Goal: Transaction & Acquisition: Obtain resource

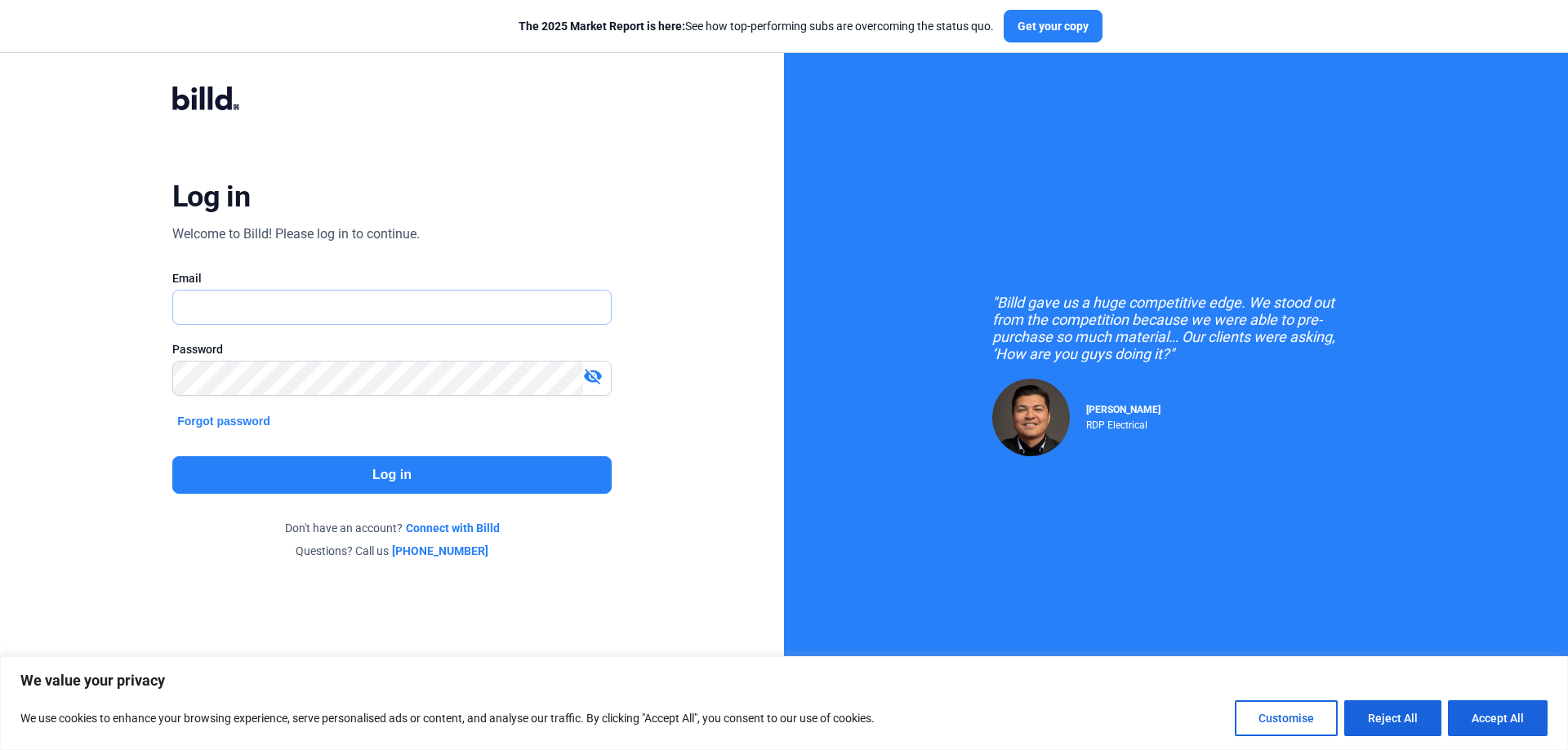
type input "[PERSON_NAME][EMAIL_ADDRESS][DOMAIN_NAME]"
click at [452, 468] on button "Log in" at bounding box center [392, 475] width 440 height 38
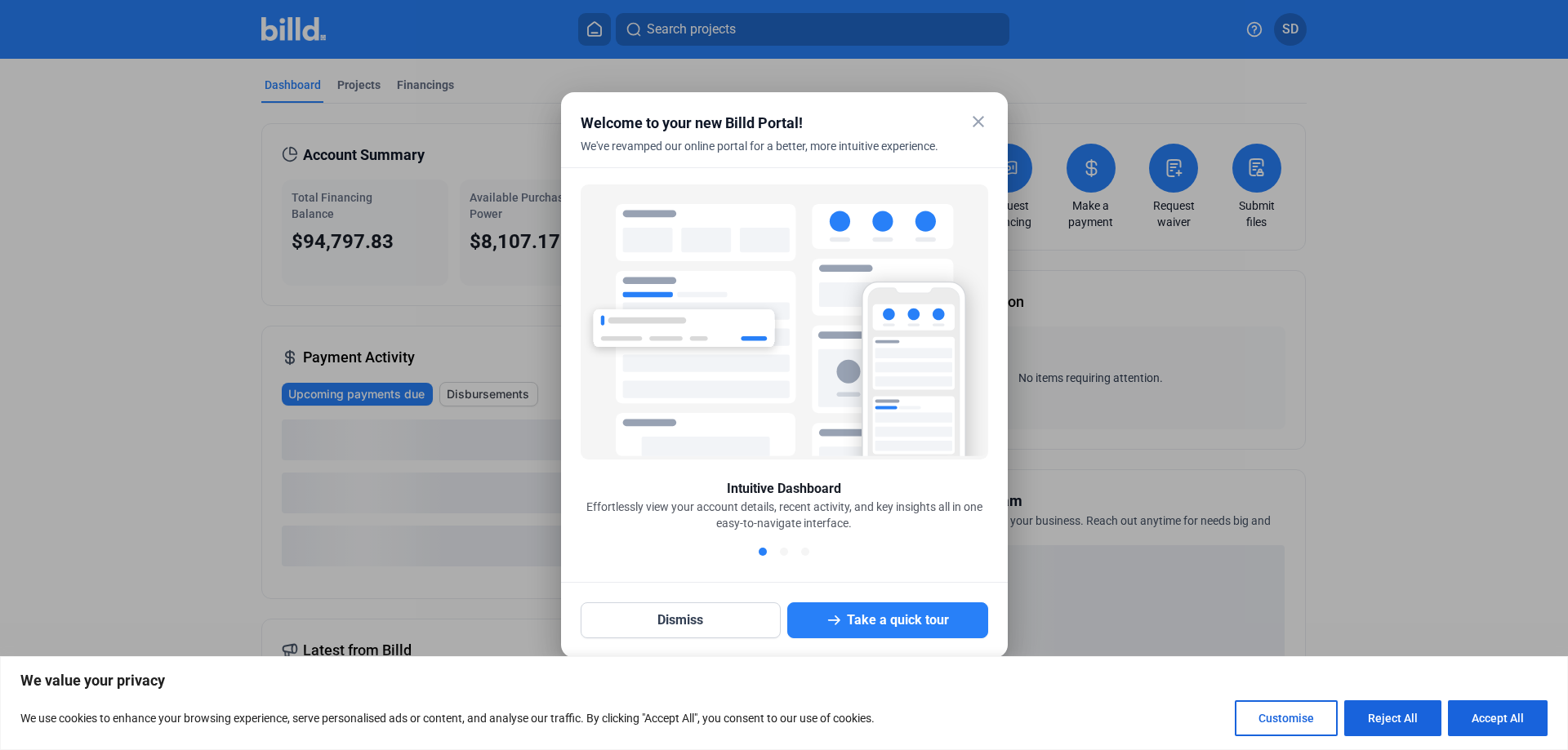
click at [969, 122] on mat-icon "close" at bounding box center [978, 121] width 19 height 19
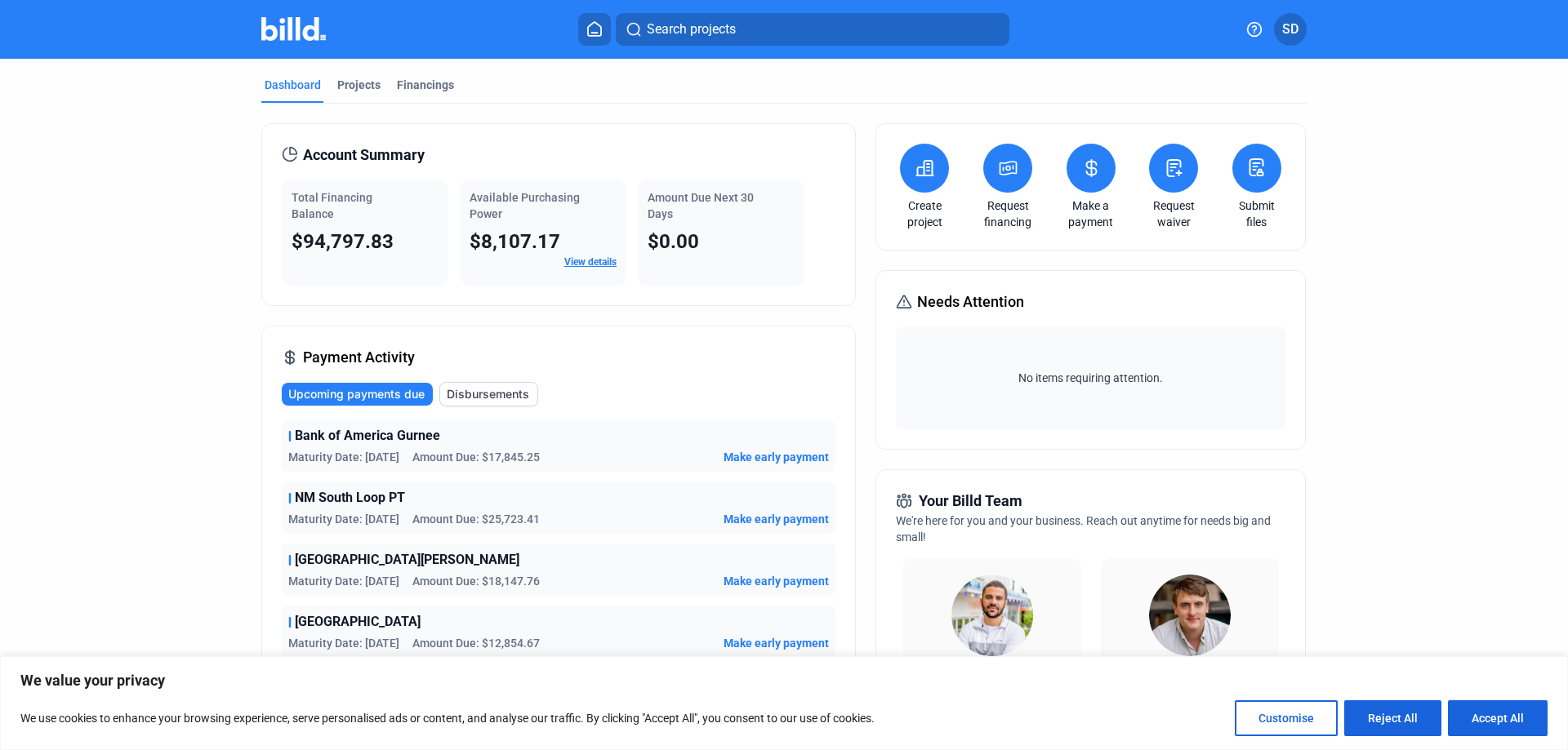
click at [307, 436] on span "Bank of America Gurnee" at bounding box center [367, 435] width 145 height 19
click at [352, 84] on div "Projects" at bounding box center [359, 84] width 44 height 16
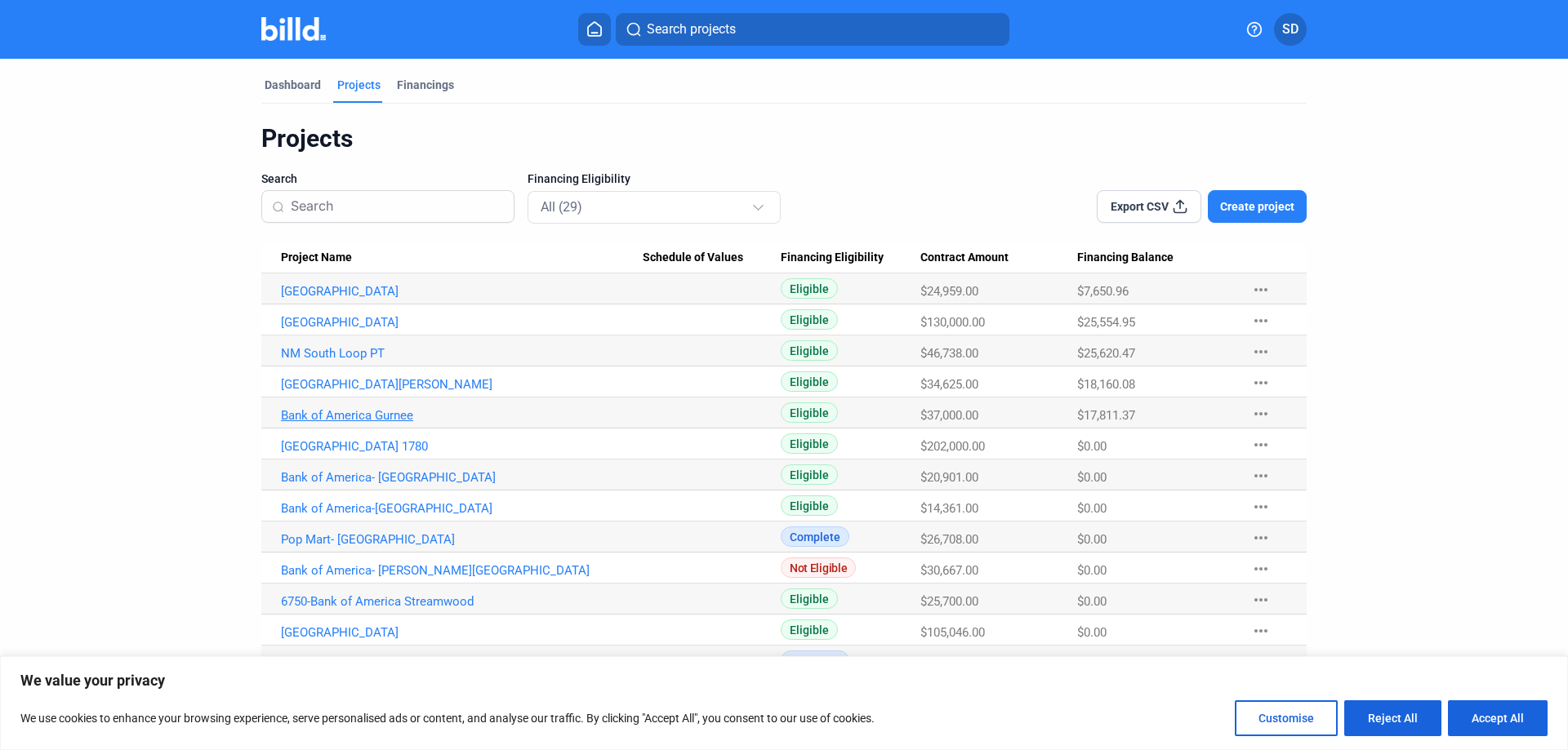
click at [365, 414] on link "Bank of America Gurnee" at bounding box center [462, 416] width 362 height 15
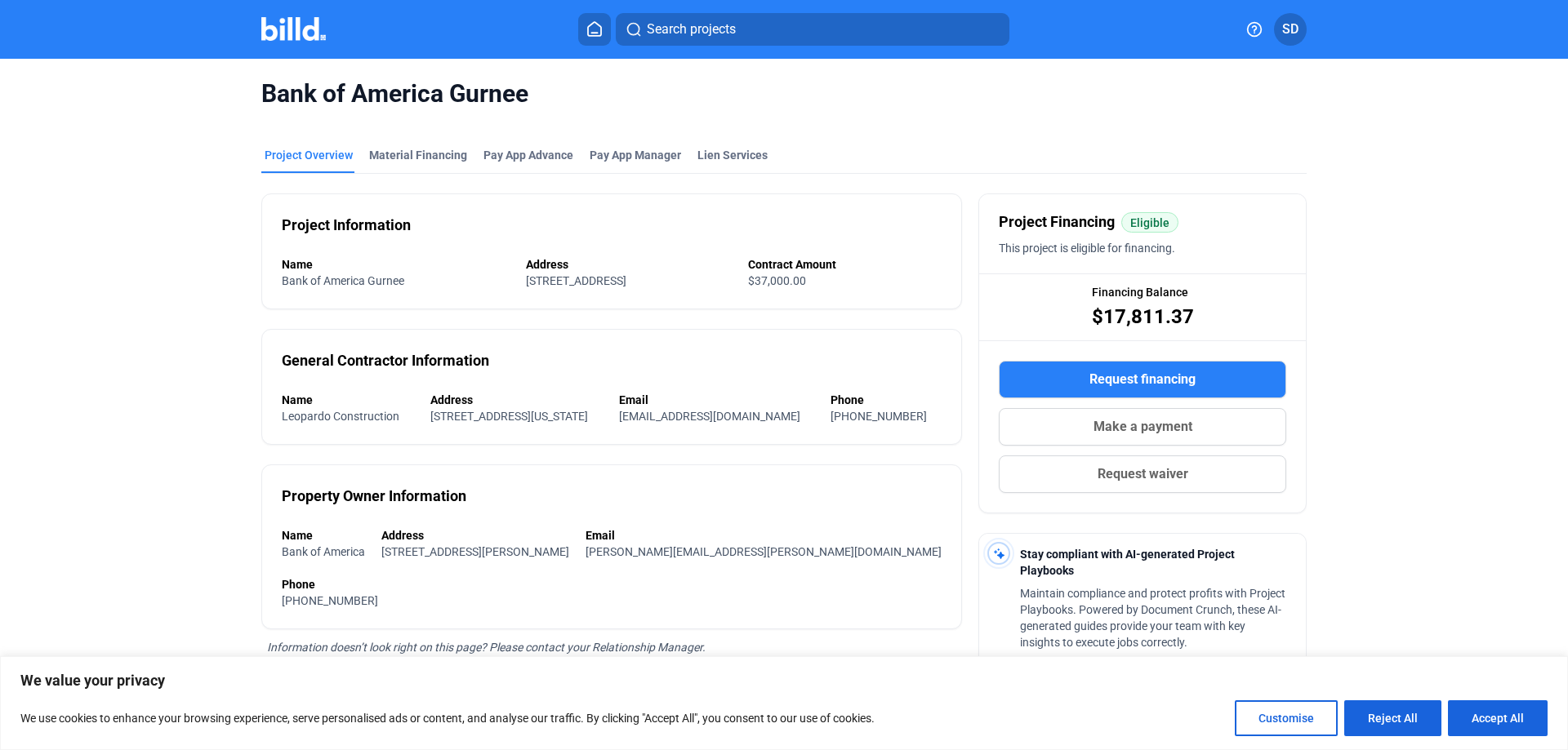
click at [1100, 367] on button "Request financing" at bounding box center [1142, 379] width 288 height 38
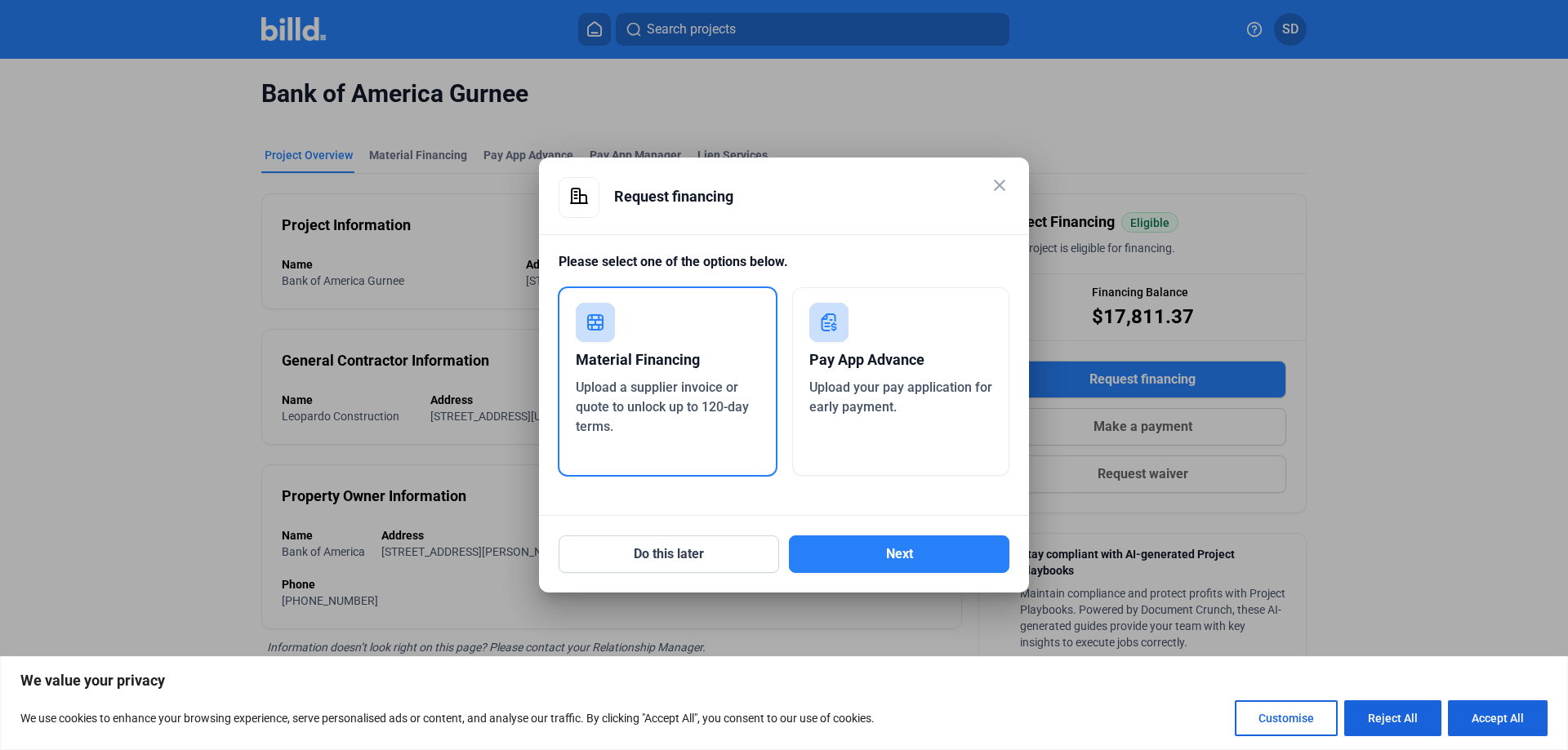
click at [651, 339] on div "Material Financing Upload a supplier invoice or quote to unlock up to 120-day t…" at bounding box center [668, 382] width 220 height 190
click at [855, 557] on button "Next" at bounding box center [899, 554] width 221 height 38
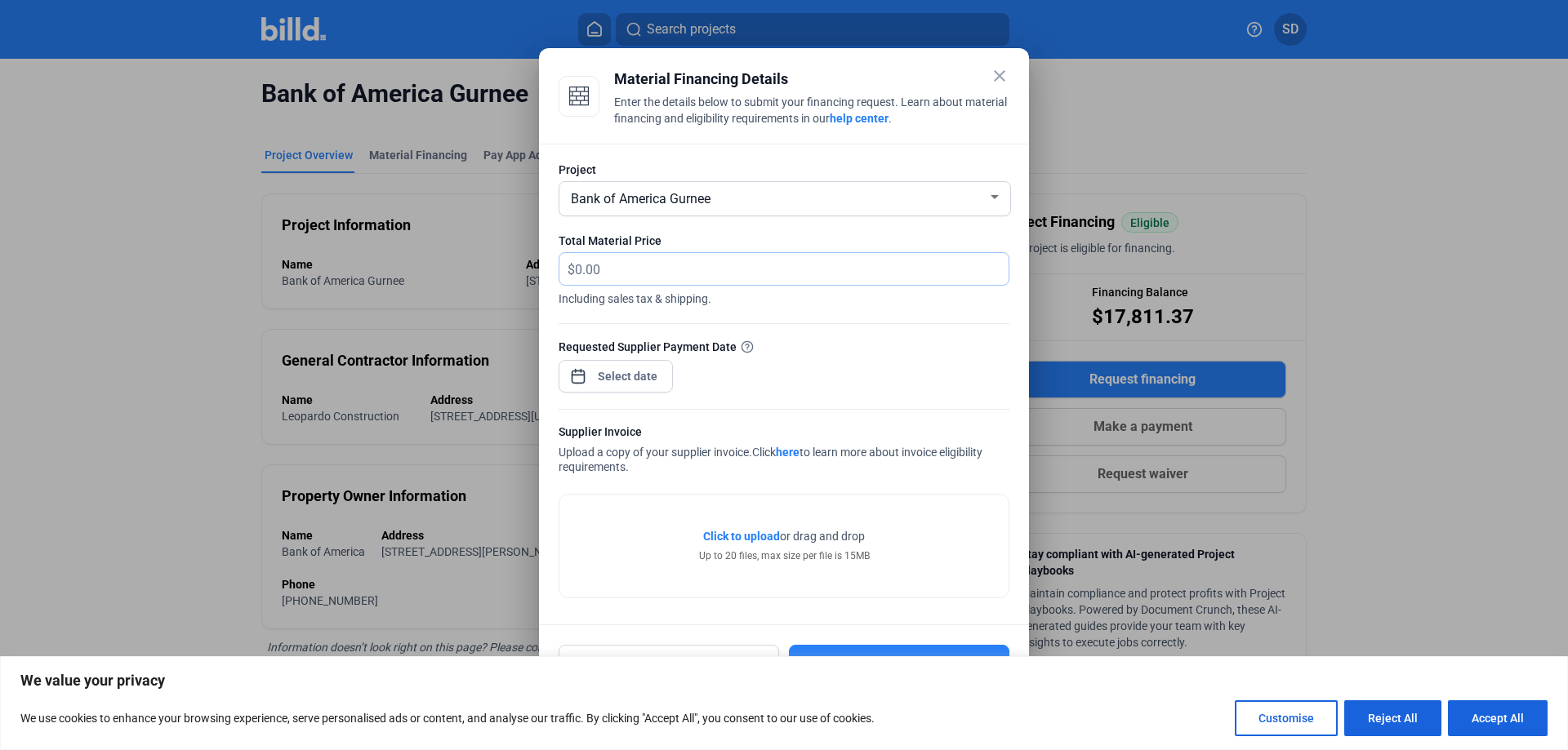
click at [635, 259] on input "text" at bounding box center [792, 269] width 434 height 32
type input "700"
click at [633, 383] on div "close Material Financing Details Enter the details below to submit your financi…" at bounding box center [784, 375] width 1568 height 750
click at [697, 518] on span "10" at bounding box center [693, 517] width 29 height 29
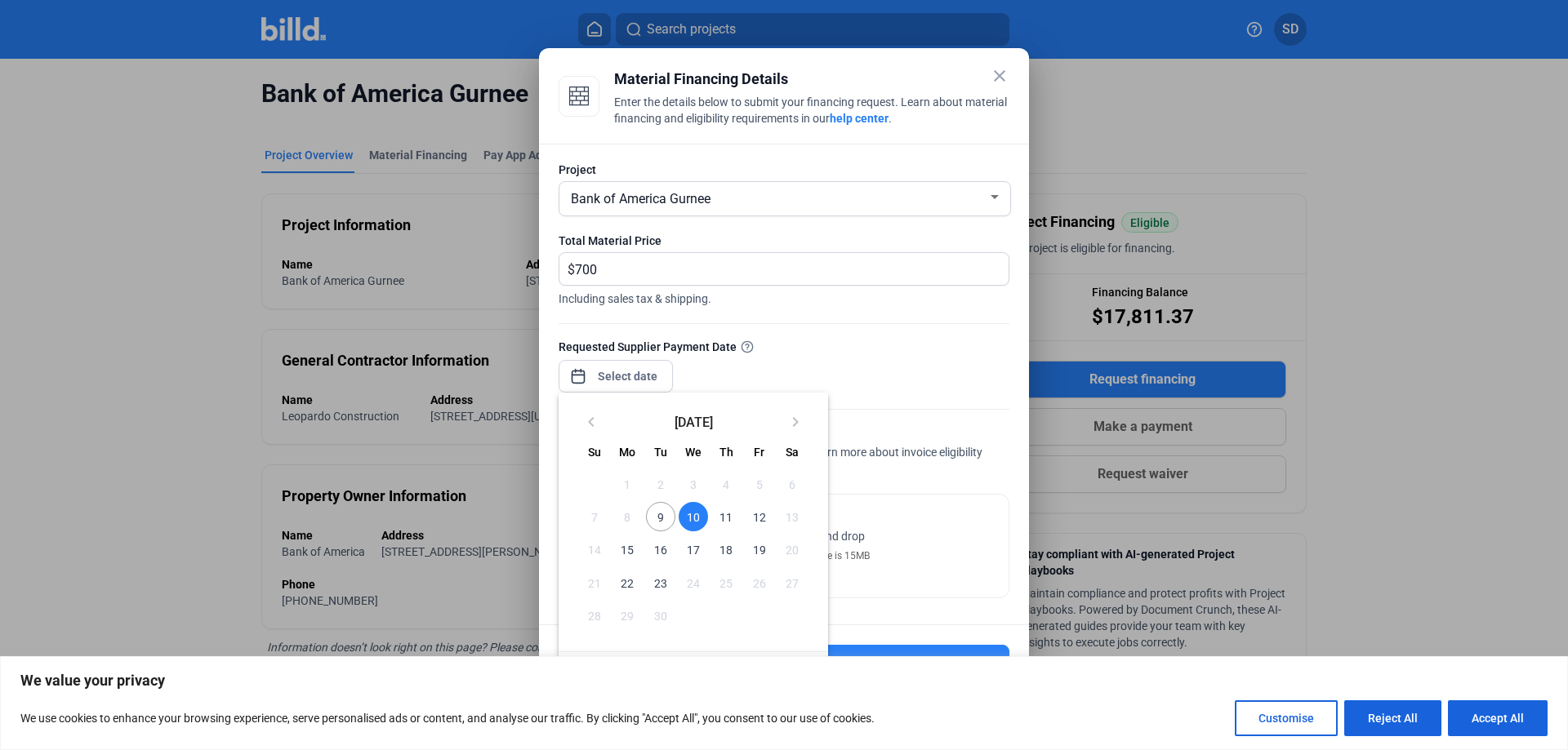
click at [817, 359] on div at bounding box center [784, 375] width 1568 height 750
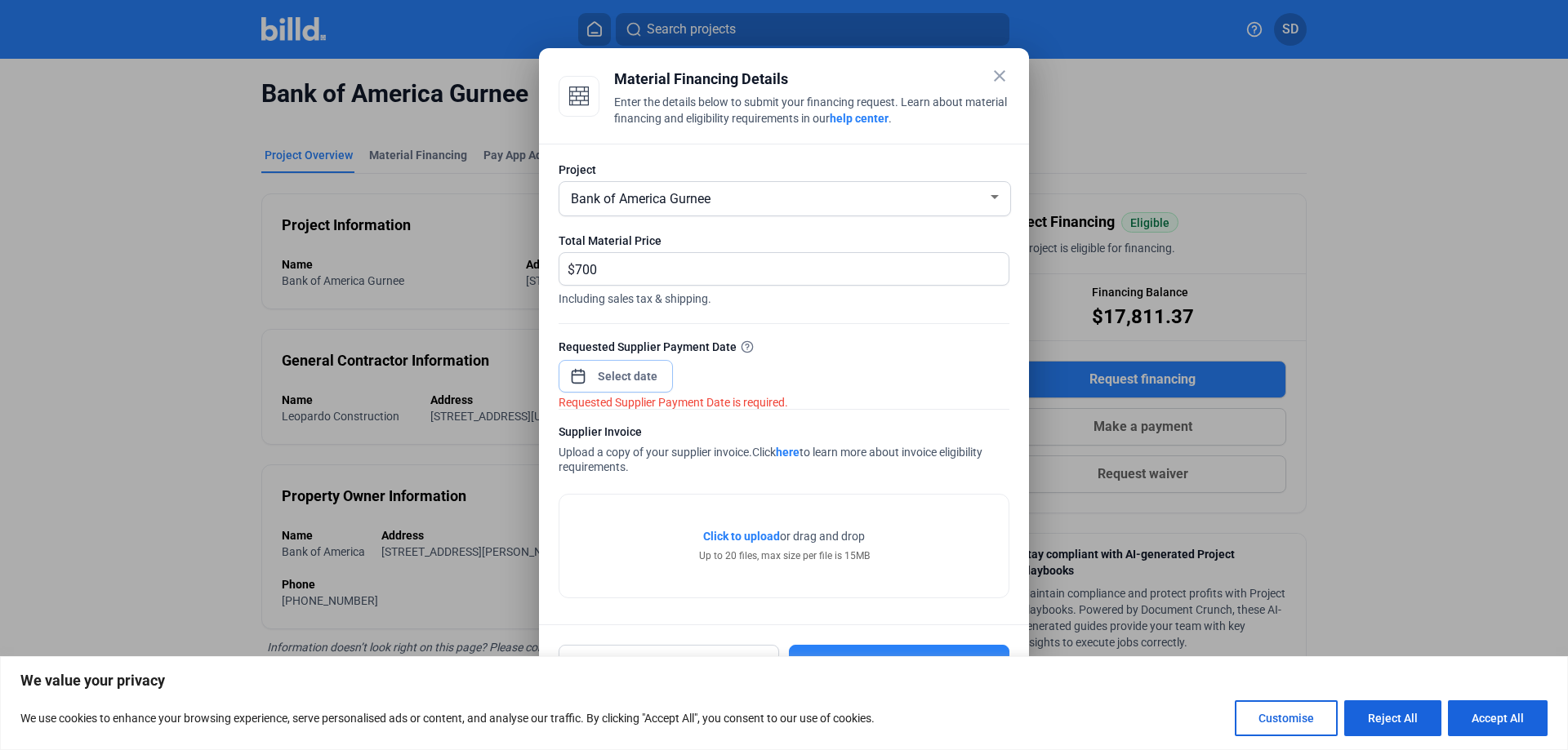
click at [623, 372] on input at bounding box center [629, 376] width 71 height 19
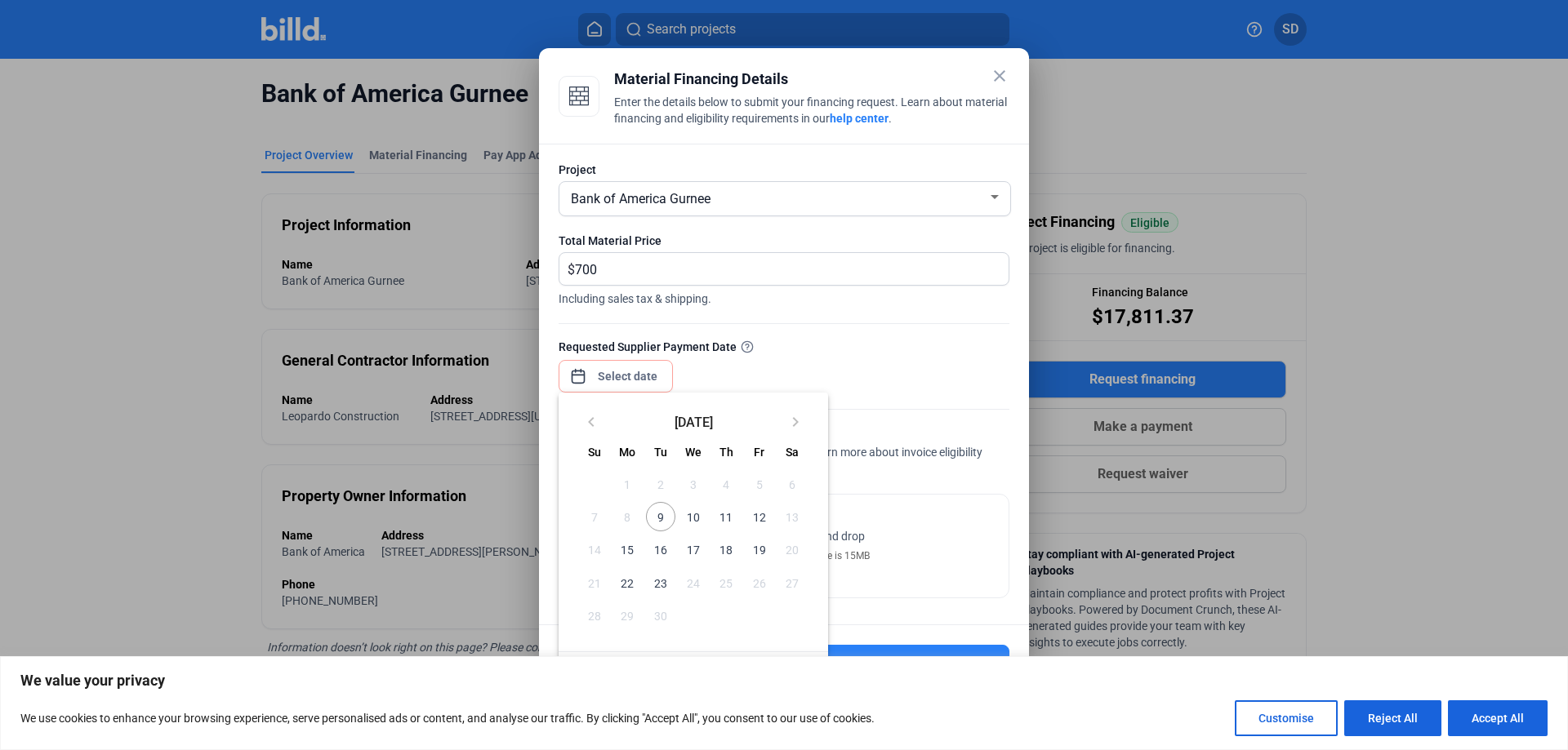
click at [688, 518] on span "10" at bounding box center [693, 517] width 29 height 29
click at [694, 509] on span "10" at bounding box center [693, 517] width 29 height 29
click at [745, 516] on span "12" at bounding box center [759, 517] width 29 height 29
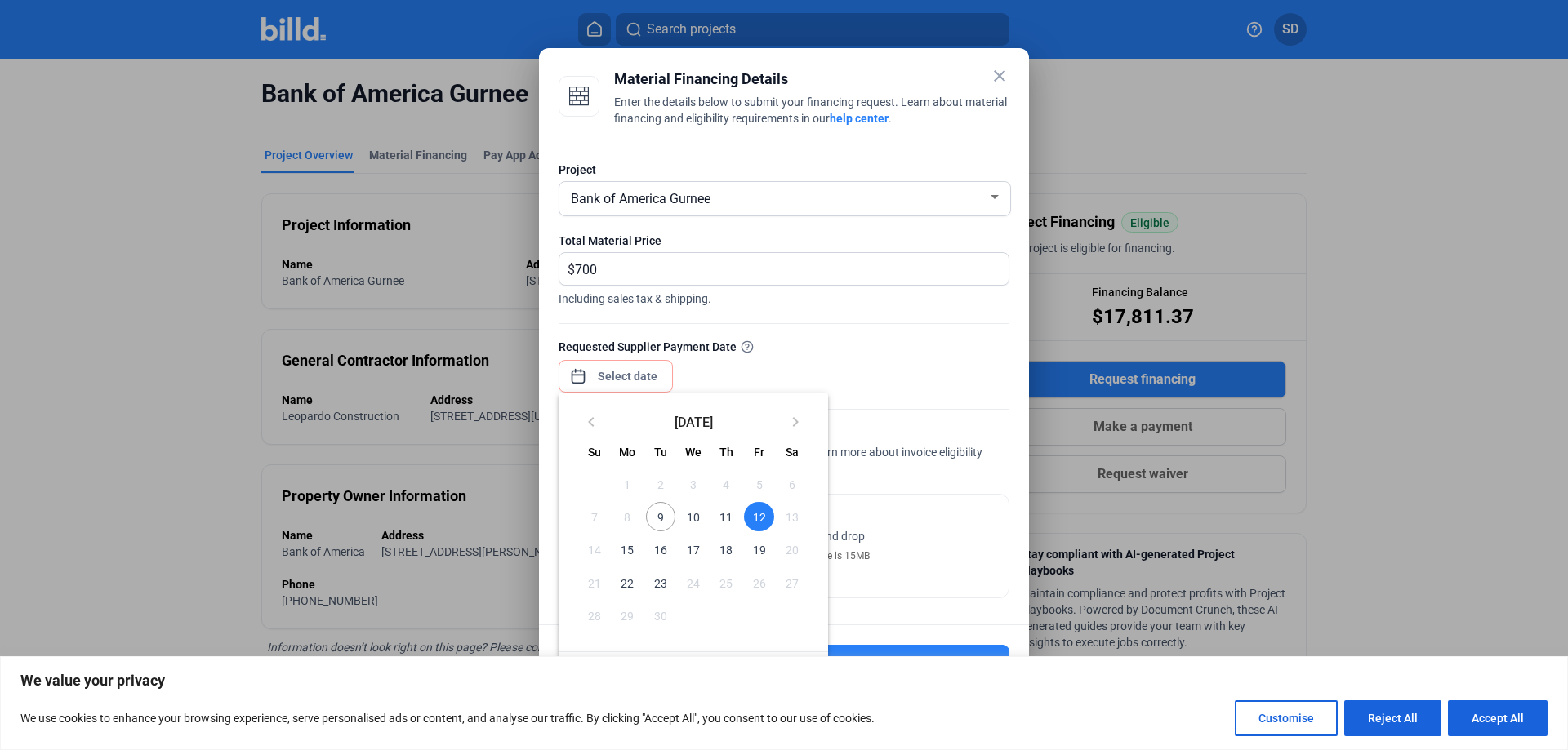
click at [729, 513] on span "11" at bounding box center [726, 517] width 29 height 29
click at [697, 516] on span "10" at bounding box center [693, 517] width 29 height 29
click at [655, 509] on span "9" at bounding box center [661, 517] width 29 height 29
click at [718, 376] on div at bounding box center [784, 375] width 1568 height 750
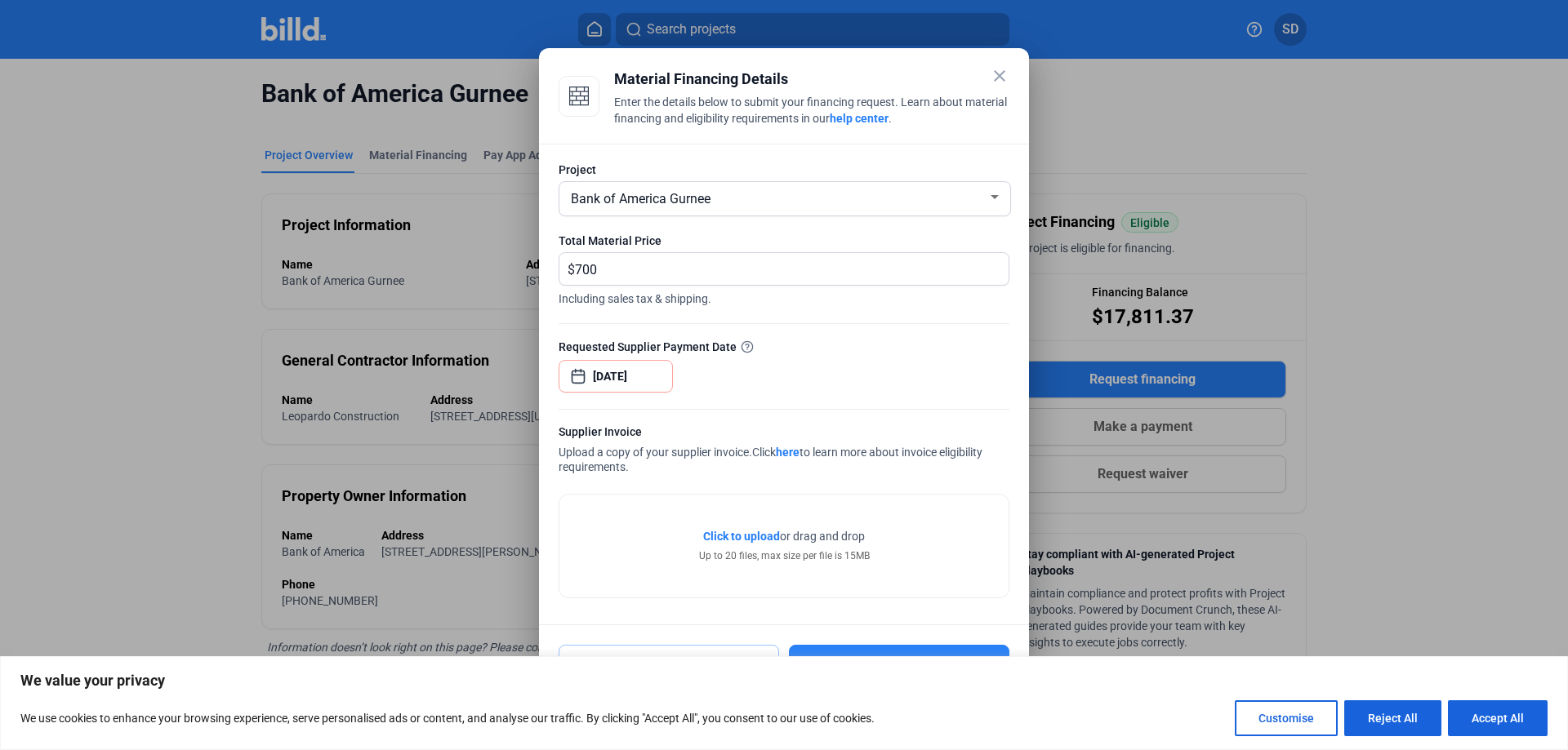
type input "[DATE]"
click at [655, 370] on div at bounding box center [784, 375] width 1568 height 750
type input "[DATE]"
click at [588, 383] on span "Open calendar" at bounding box center [578, 368] width 39 height 39
click at [661, 517] on span "9" at bounding box center [661, 517] width 29 height 29
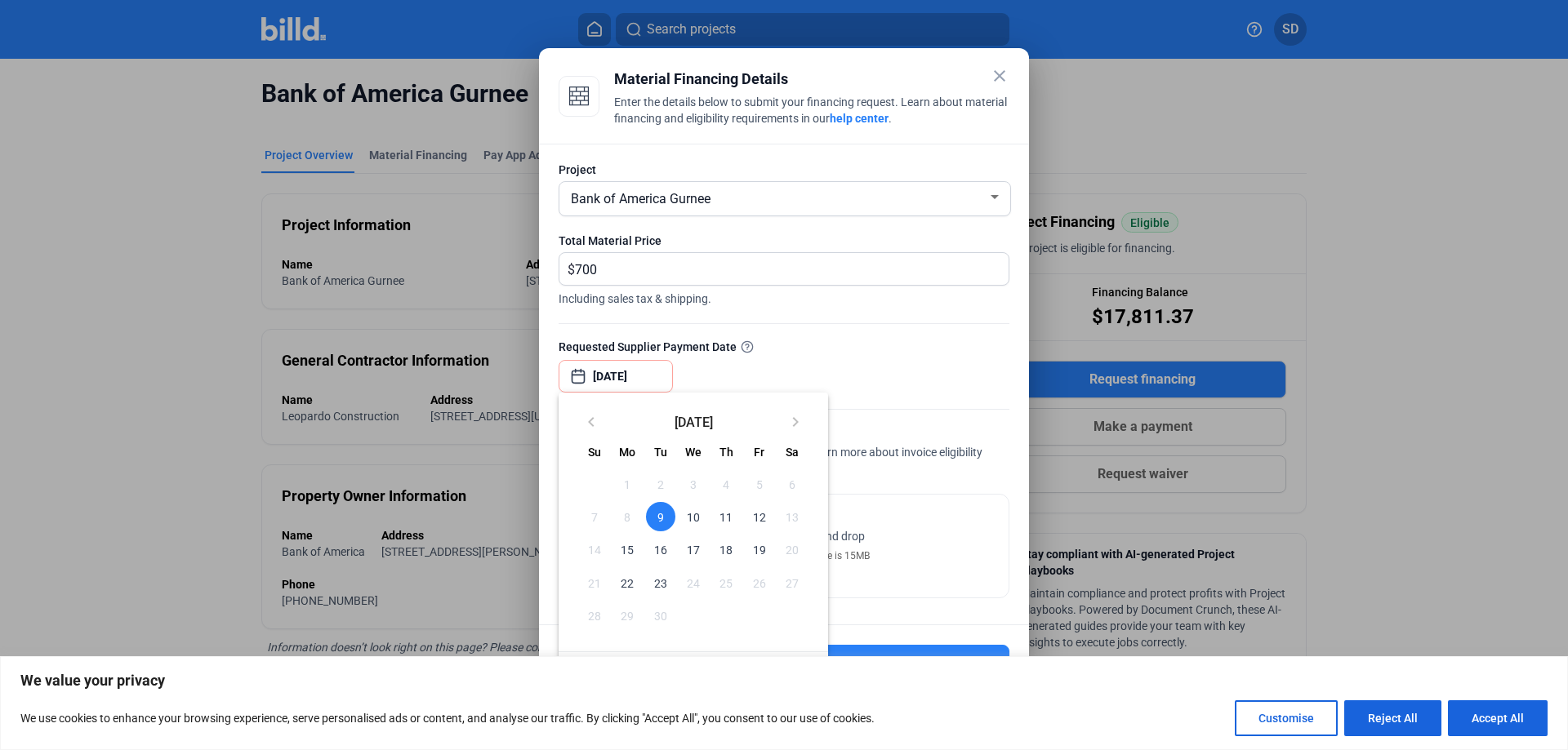
click at [699, 519] on span "10" at bounding box center [693, 517] width 29 height 29
click at [907, 509] on div at bounding box center [784, 375] width 1568 height 750
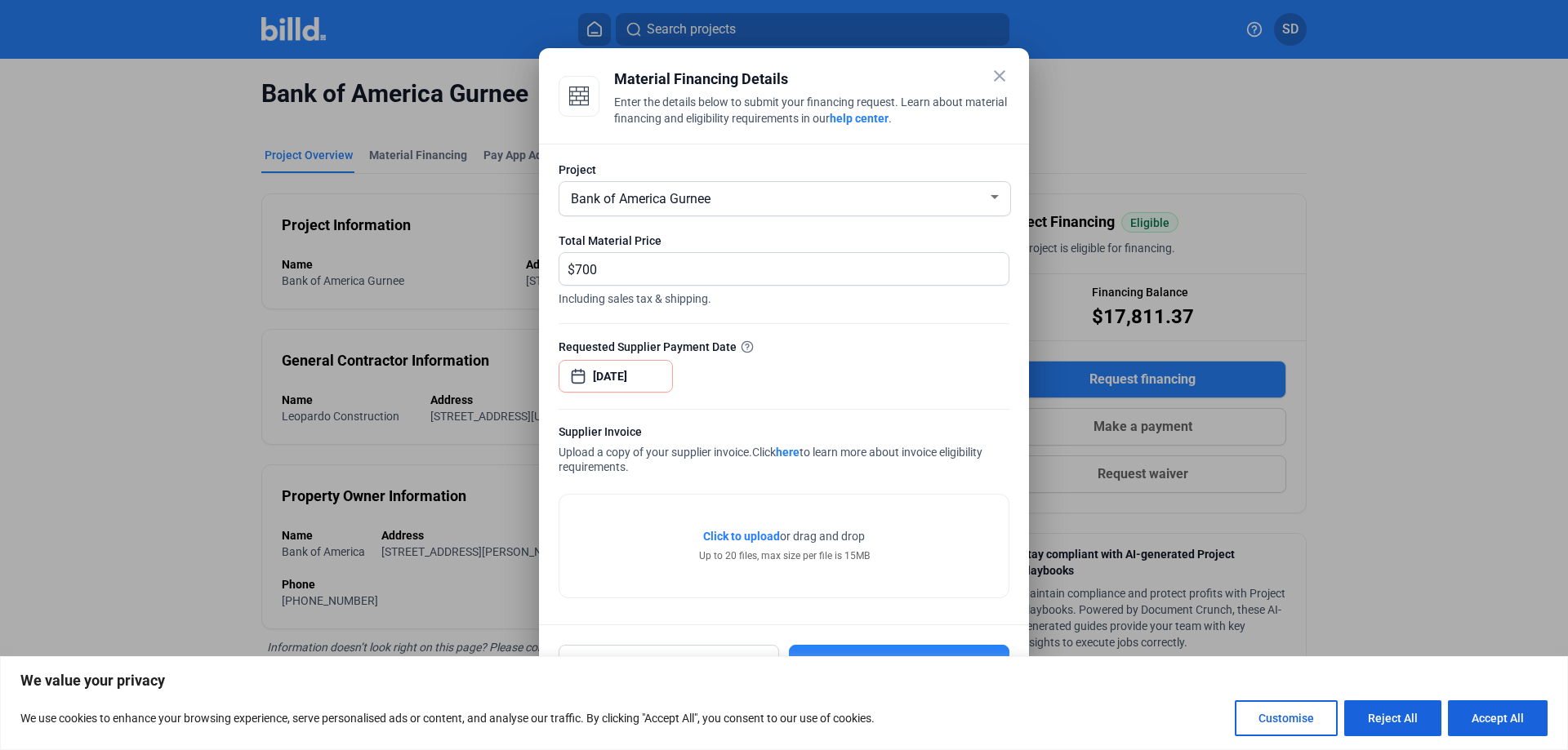
click at [753, 532] on span "Click to upload" at bounding box center [741, 537] width 76 height 13
click at [631, 378] on div "close Material Financing Details Enter the details below to submit your financi…" at bounding box center [784, 375] width 1568 height 750
click at [746, 347] on div at bounding box center [784, 375] width 1568 height 750
click at [625, 378] on input "[DATE]" at bounding box center [629, 376] width 71 height 19
click at [655, 377] on div at bounding box center [784, 375] width 1568 height 750
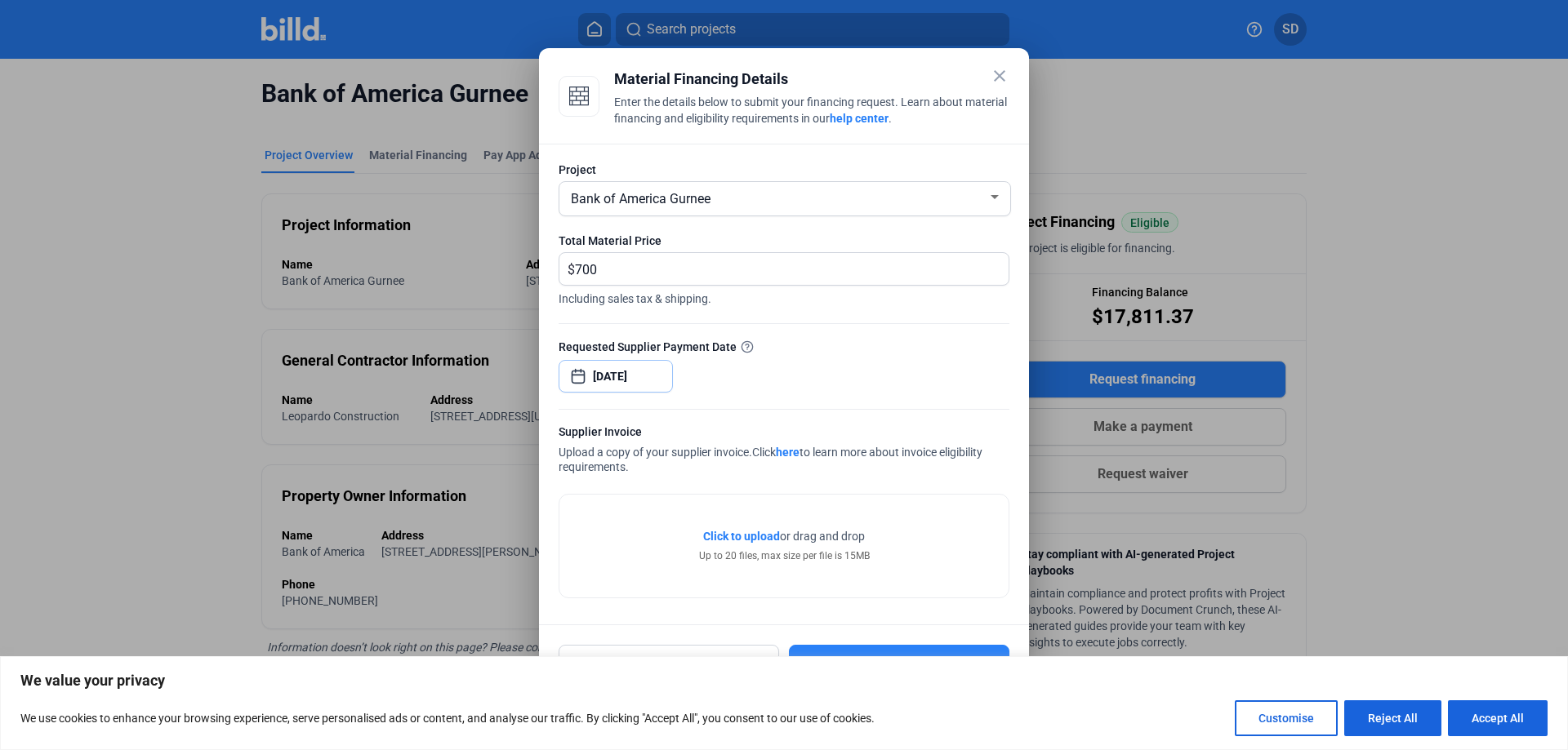
drag, startPoint x: 660, startPoint y: 376, endPoint x: 474, endPoint y: 372, distance: 186.0
click at [474, 372] on div "close Material Financing Details Enter the details below to submit your financi…" at bounding box center [784, 375] width 1568 height 750
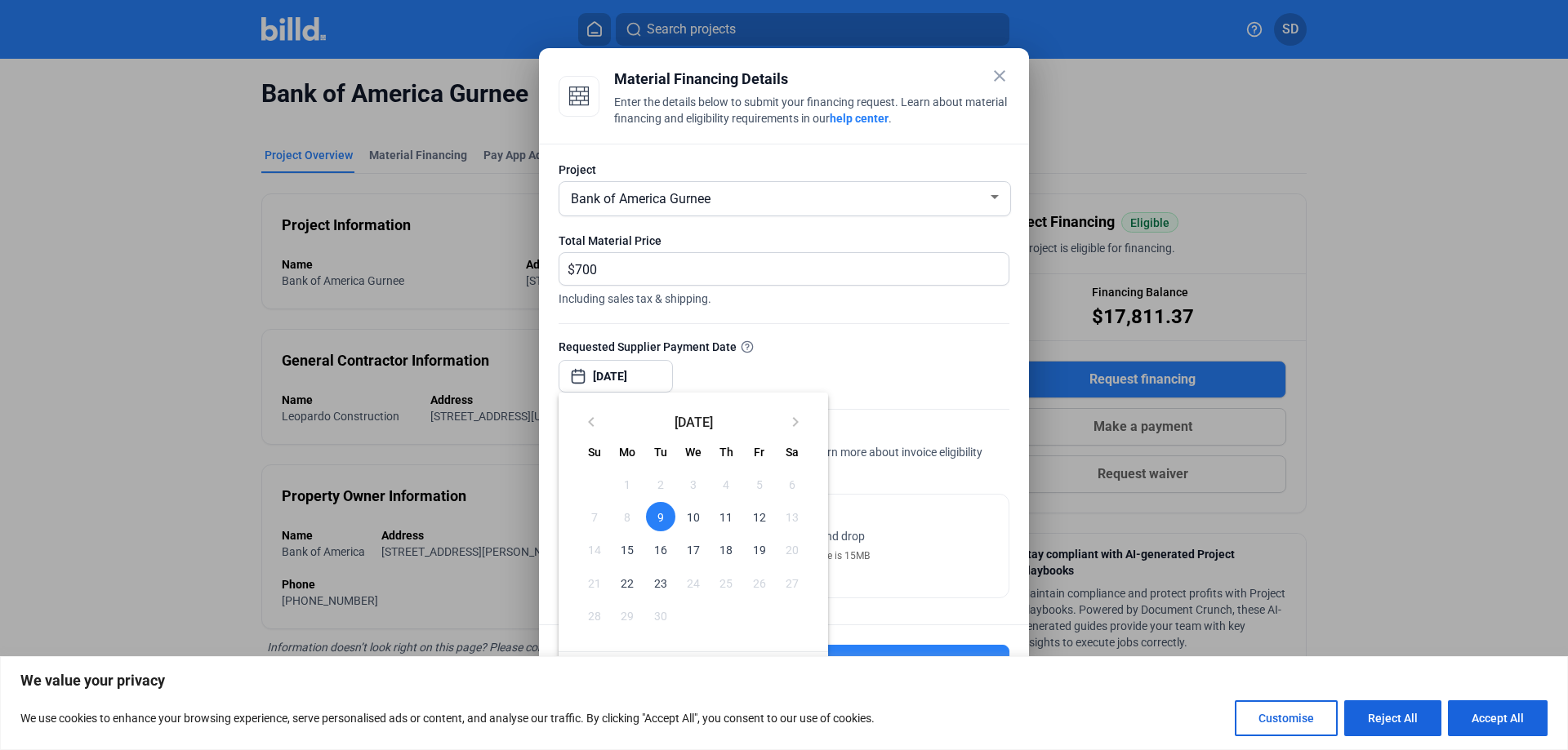
click at [625, 375] on div "close Material Financing Details Enter the details below to submit your financi…" at bounding box center [784, 375] width 1568 height 750
click at [626, 377] on div at bounding box center [784, 375] width 1568 height 750
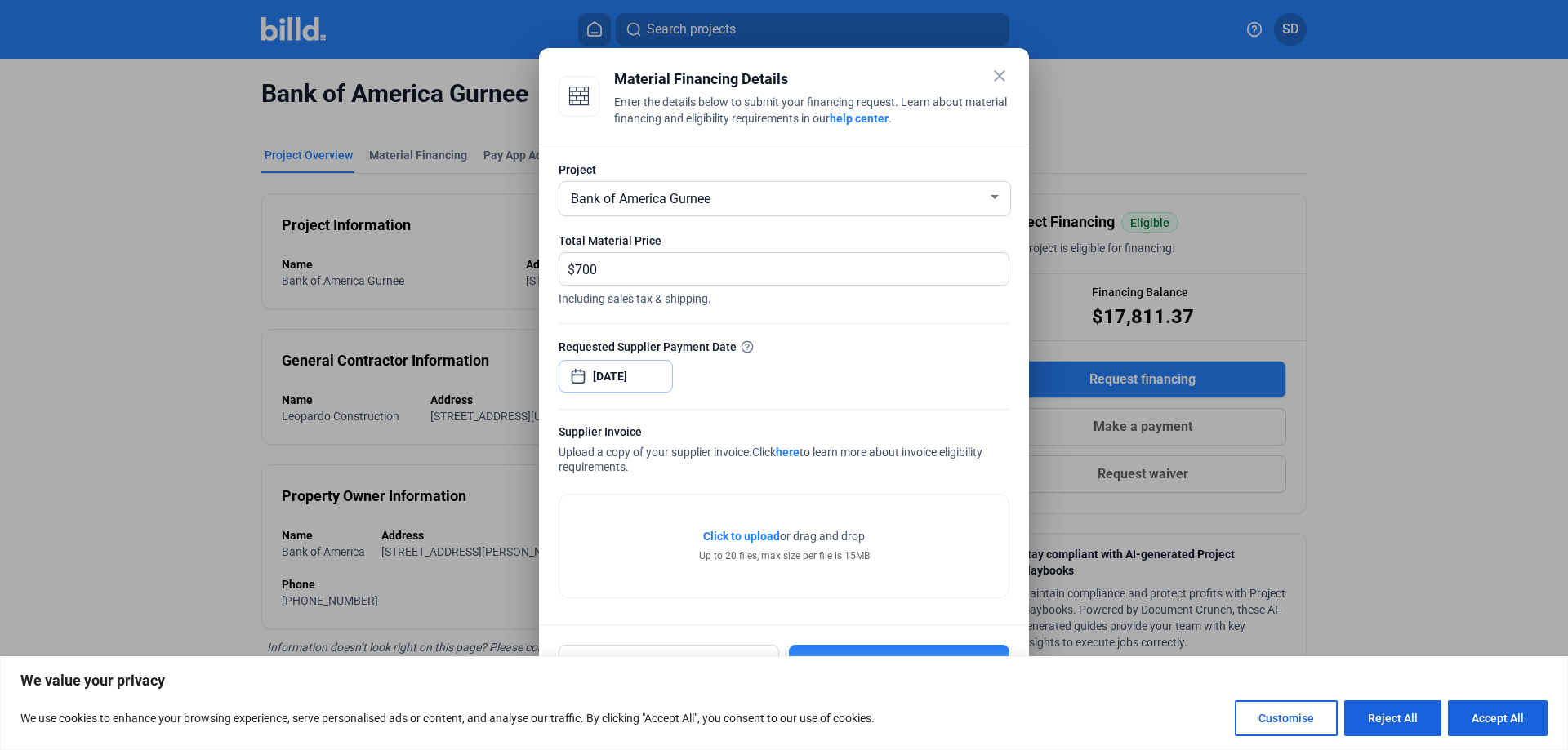
click at [626, 377] on input "[DATE]" at bounding box center [629, 376] width 71 height 19
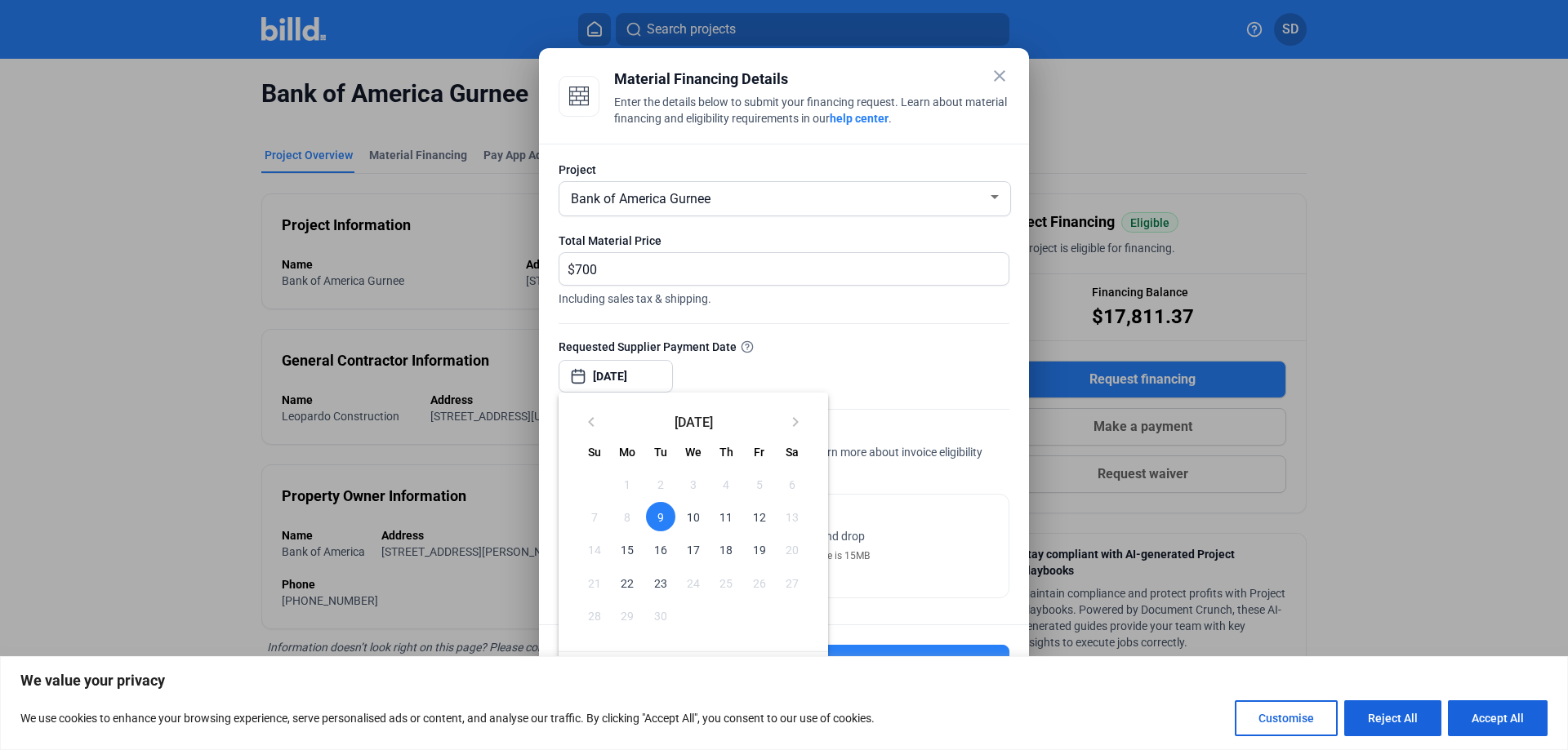
click at [626, 375] on div at bounding box center [784, 375] width 1568 height 750
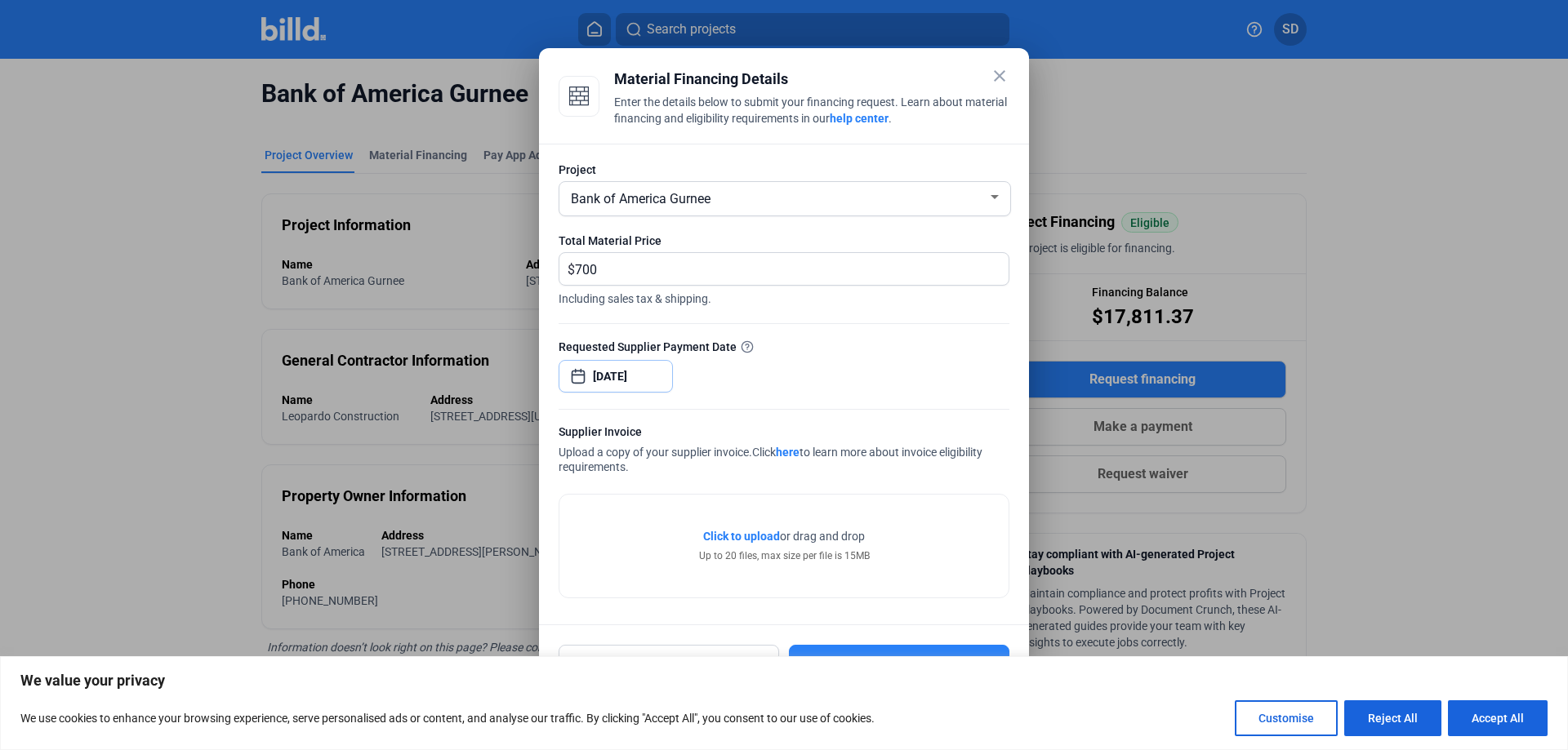
click at [626, 375] on input "[DATE]" at bounding box center [629, 376] width 71 height 19
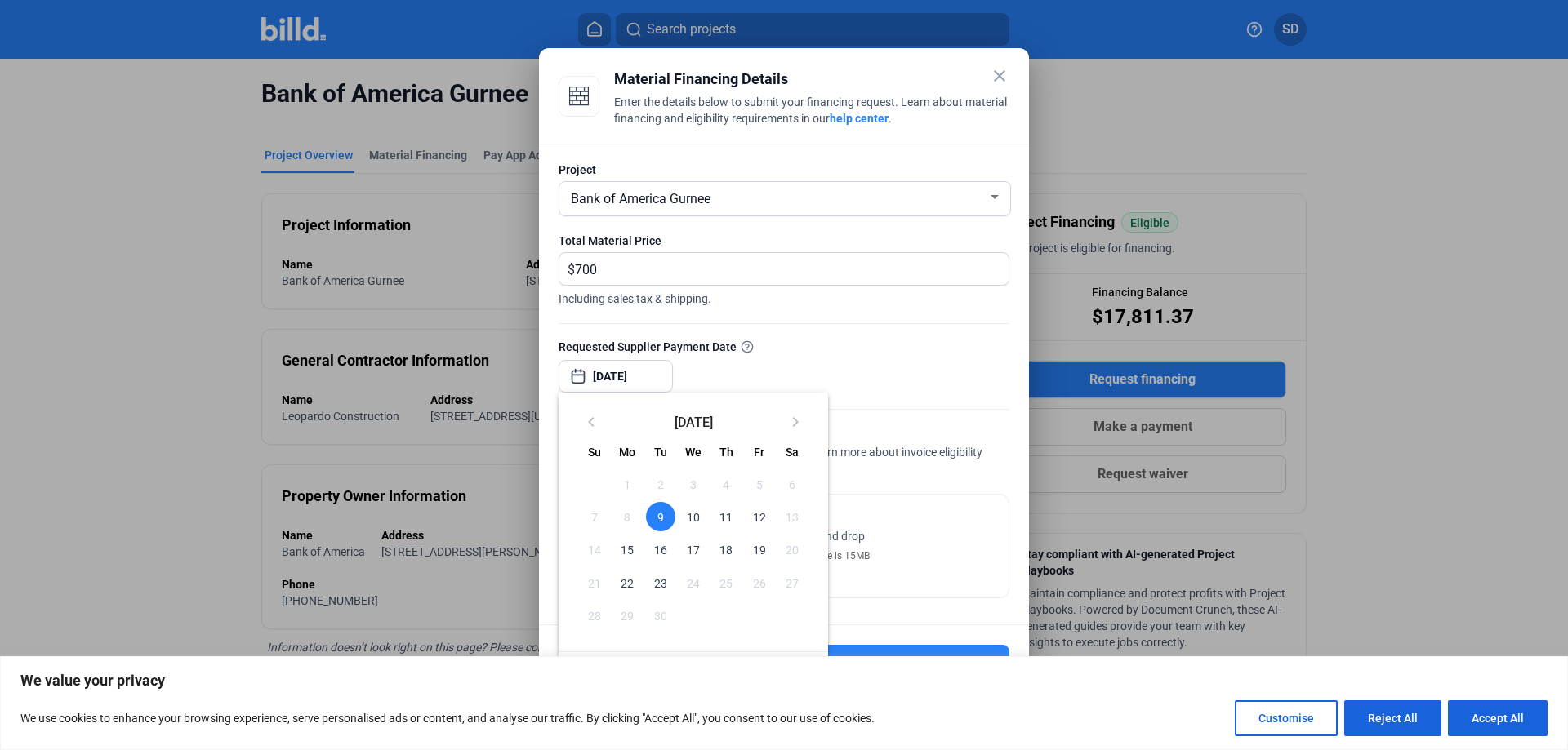
click at [686, 517] on span "10" at bounding box center [693, 517] width 29 height 29
click at [693, 512] on span "10" at bounding box center [693, 517] width 29 height 29
click at [629, 369] on div at bounding box center [784, 375] width 1568 height 750
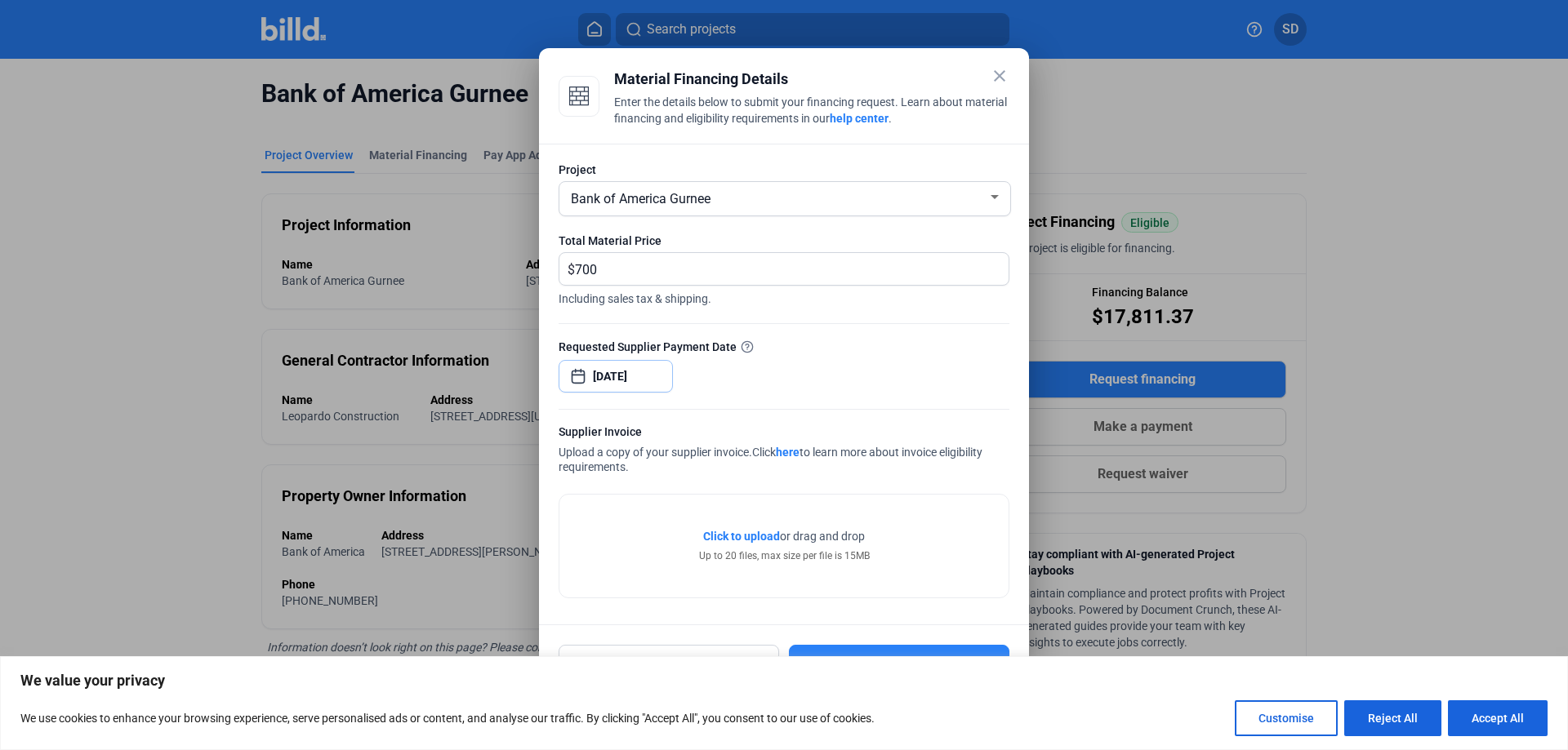
click at [633, 372] on input "[DATE]" at bounding box center [629, 376] width 71 height 19
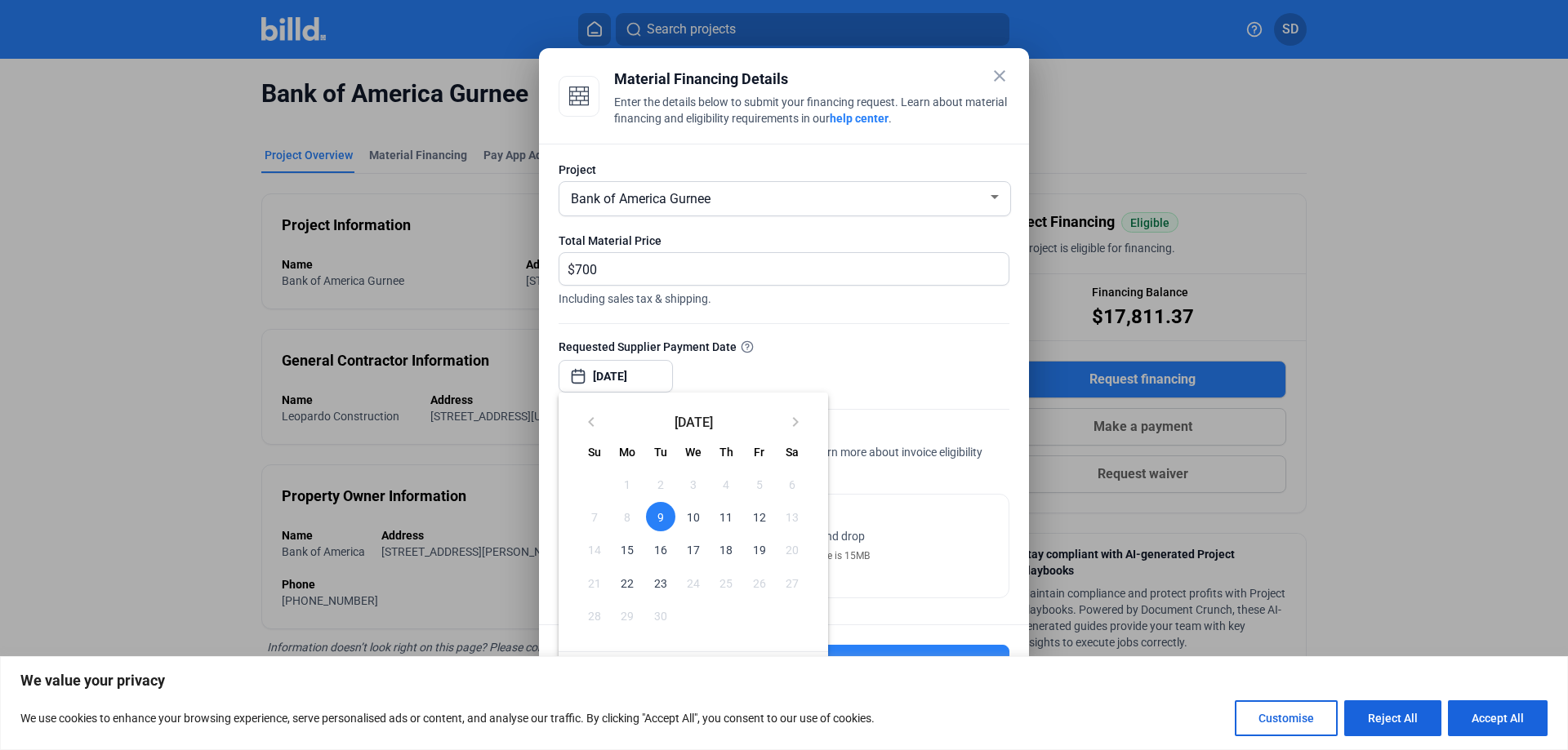
click at [626, 378] on div at bounding box center [784, 375] width 1568 height 750
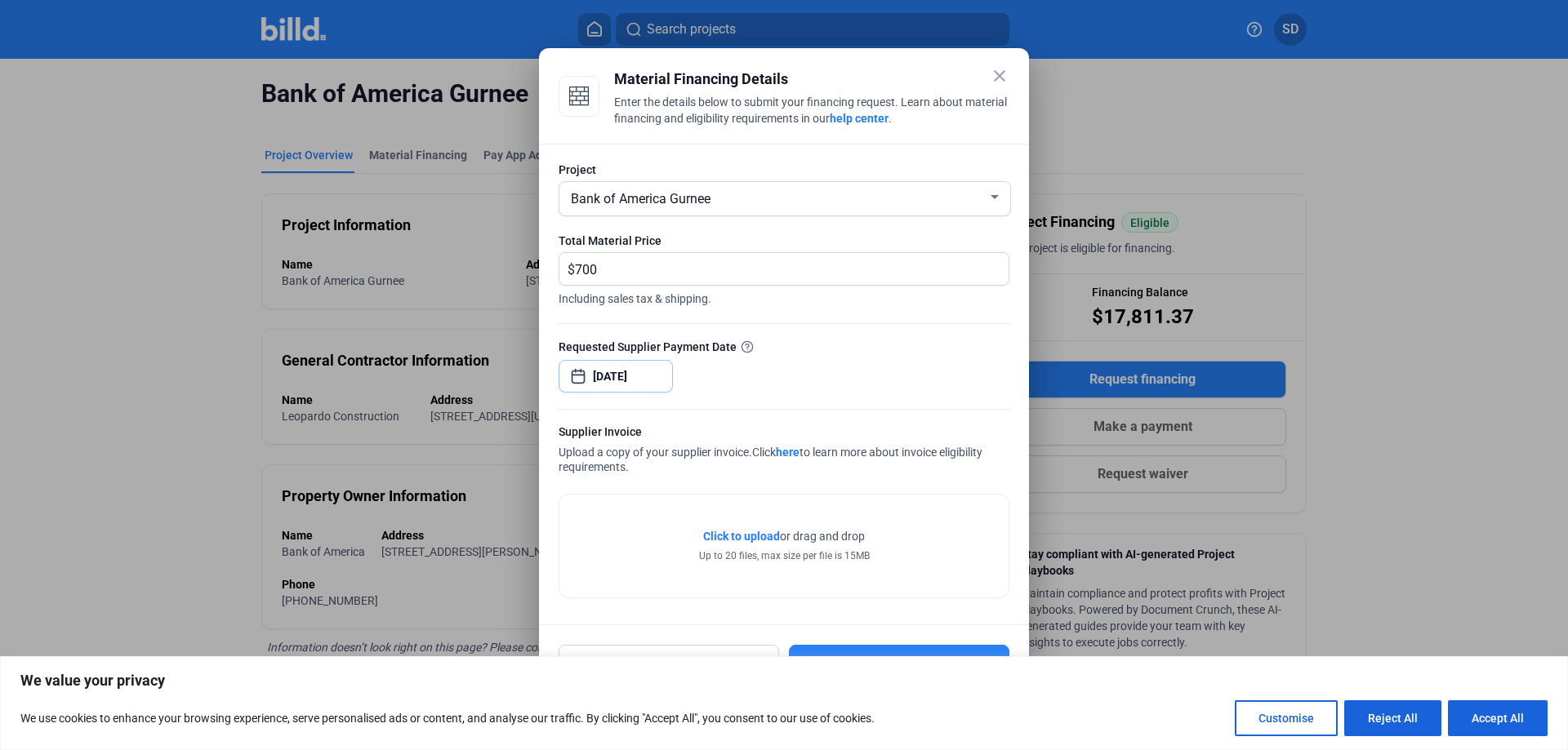
type input "[DATE]"
drag, startPoint x: 861, startPoint y: 68, endPoint x: 831, endPoint y: 58, distance: 31.6
click at [831, 58] on mat-dialog-container "close Material Financing Details Enter the details below to submit your financi…" at bounding box center [784, 375] width 490 height 654
drag, startPoint x: 819, startPoint y: 62, endPoint x: 827, endPoint y: 31, distance: 32.0
click at [827, 31] on div "close Material Financing Details Enter the details below to submit your financi…" at bounding box center [784, 375] width 1568 height 750
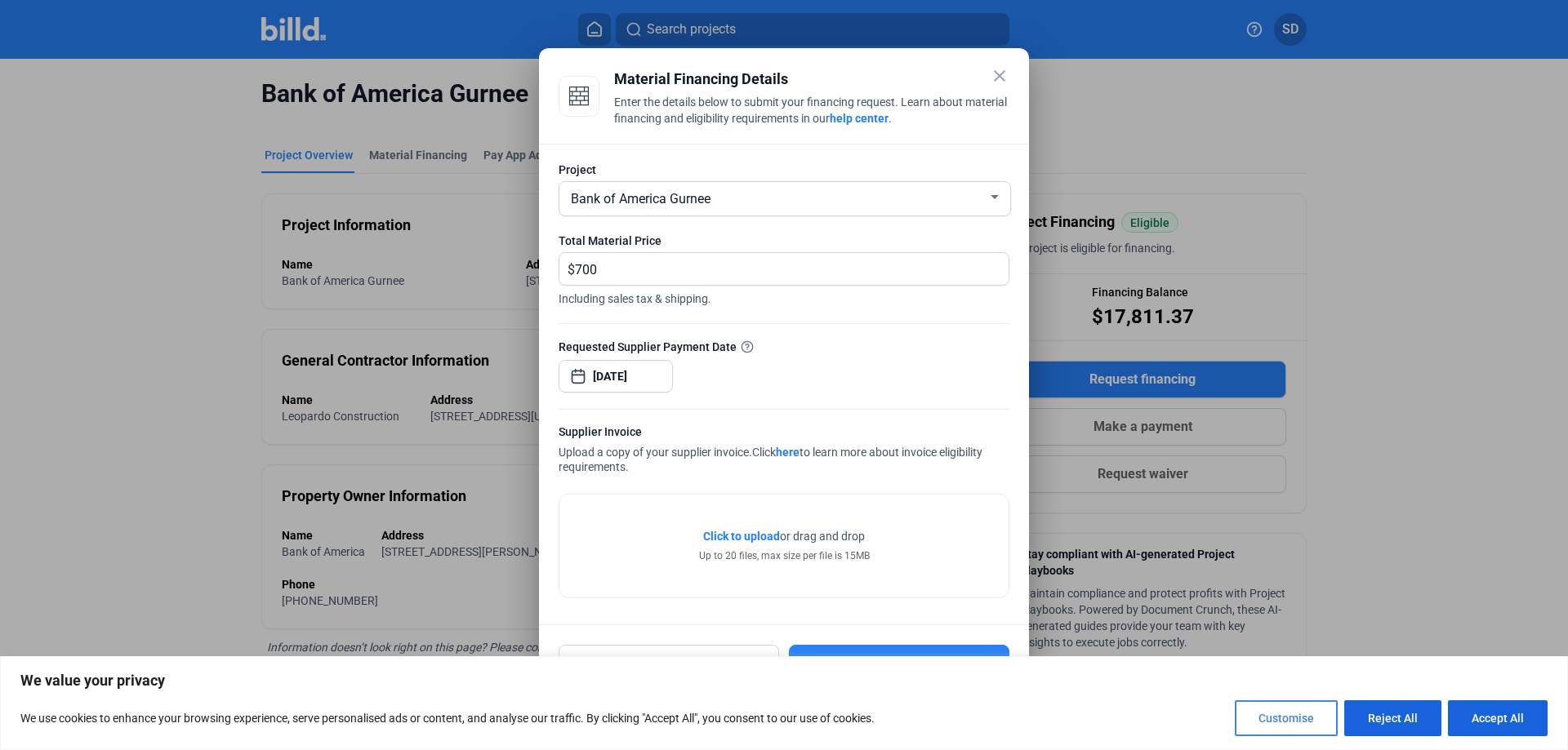
click at [1304, 720] on button "Customise" at bounding box center [1286, 718] width 103 height 36
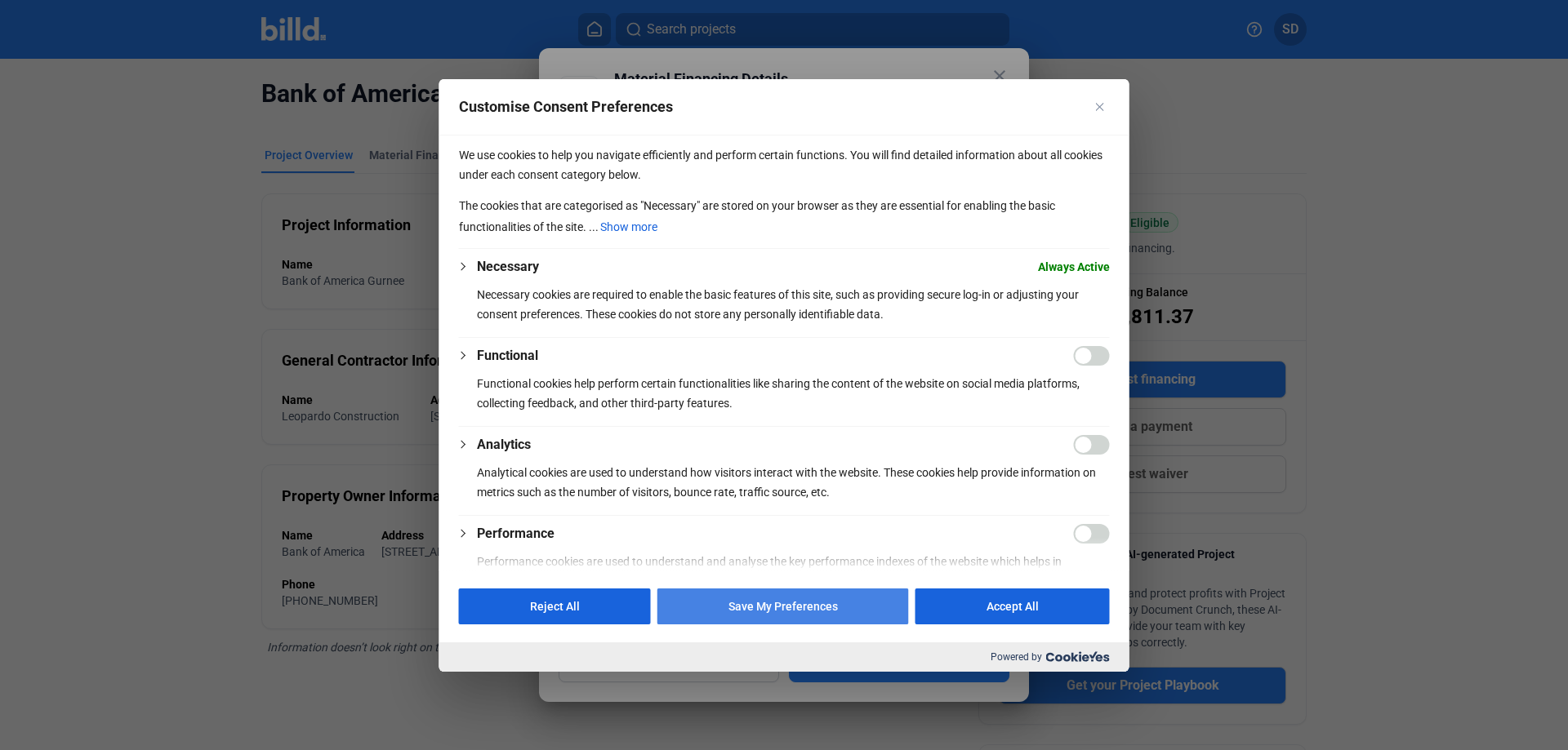
click at [831, 608] on button "Save My Preferences" at bounding box center [783, 607] width 252 height 36
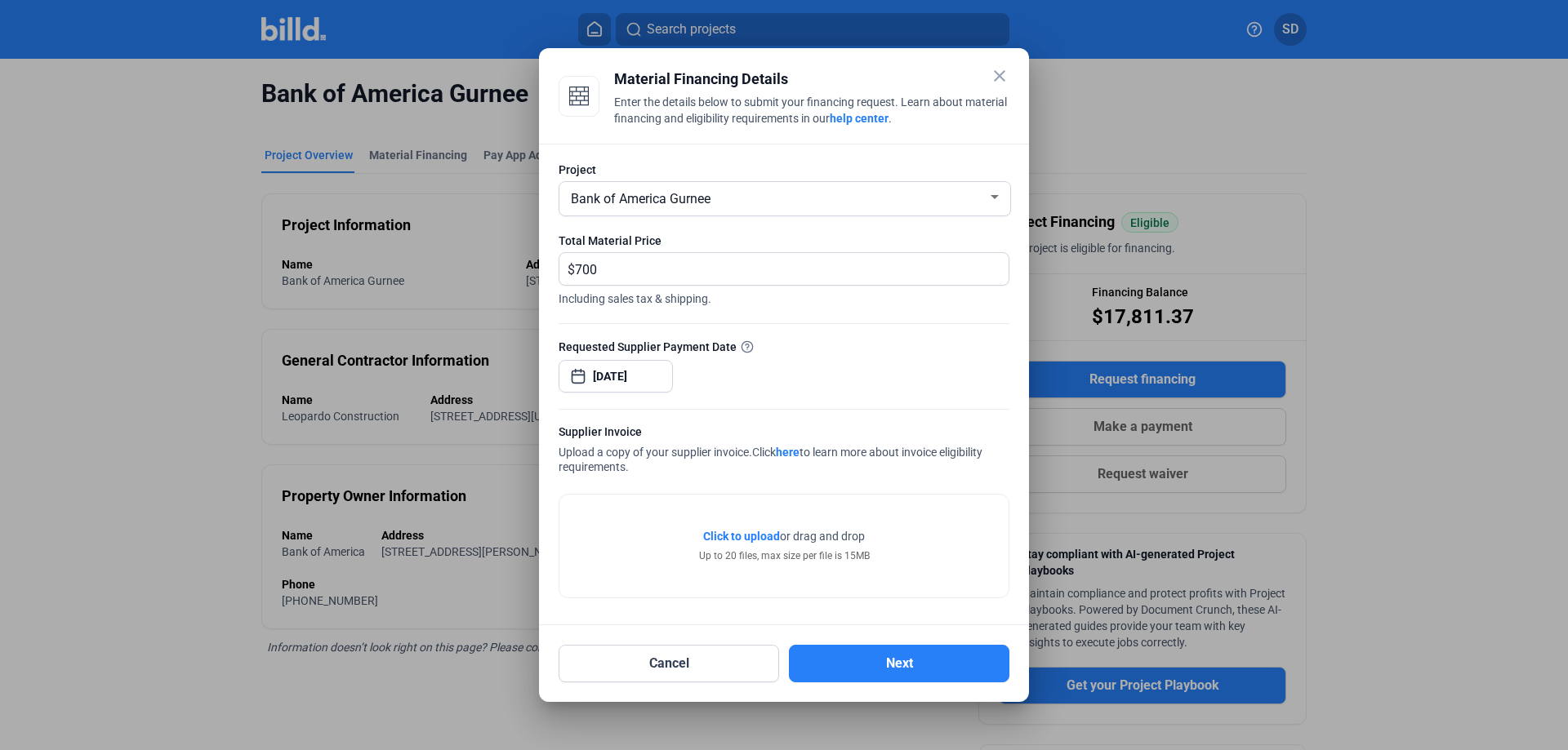
click at [745, 547] on div "Click to upload Tap to upload or drag and drop Up to 20 files, max size per fil…" at bounding box center [784, 546] width 170 height 35
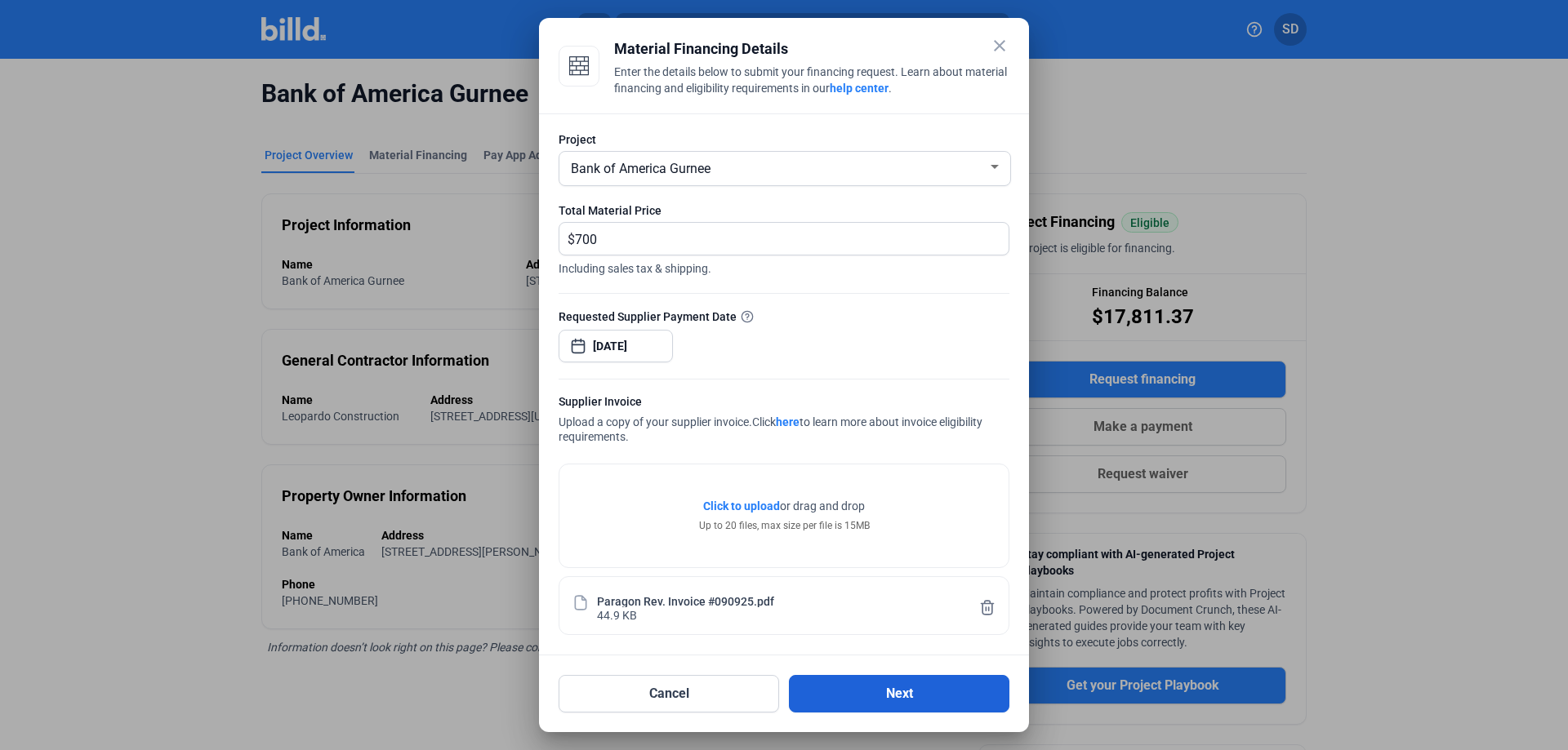
click at [884, 690] on button "Next" at bounding box center [899, 694] width 221 height 38
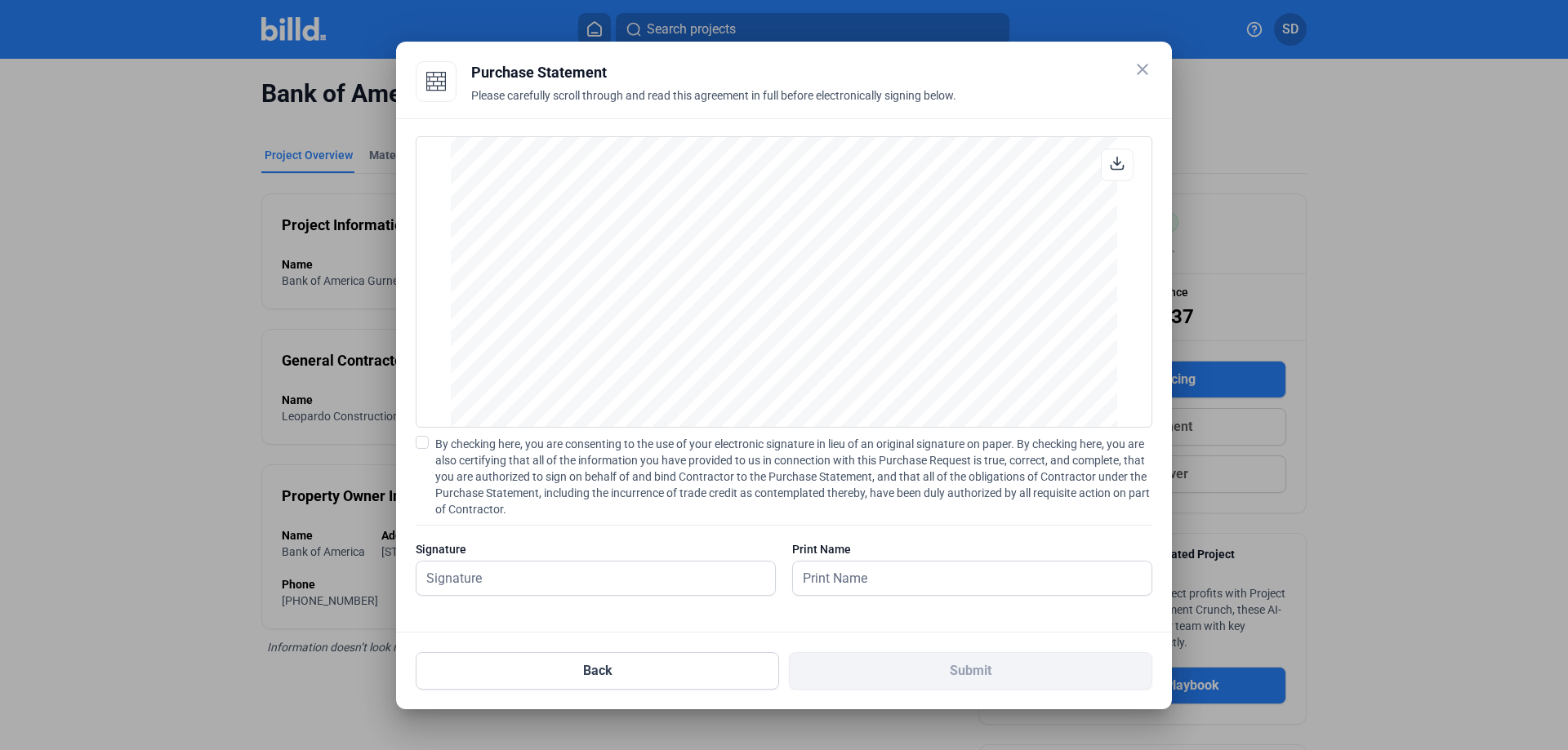
scroll to position [1088, 0]
click at [485, 596] on div at bounding box center [595, 603] width 360 height 16
click at [478, 578] on input "text" at bounding box center [595, 579] width 358 height 34
type input "[PERSON_NAME]"
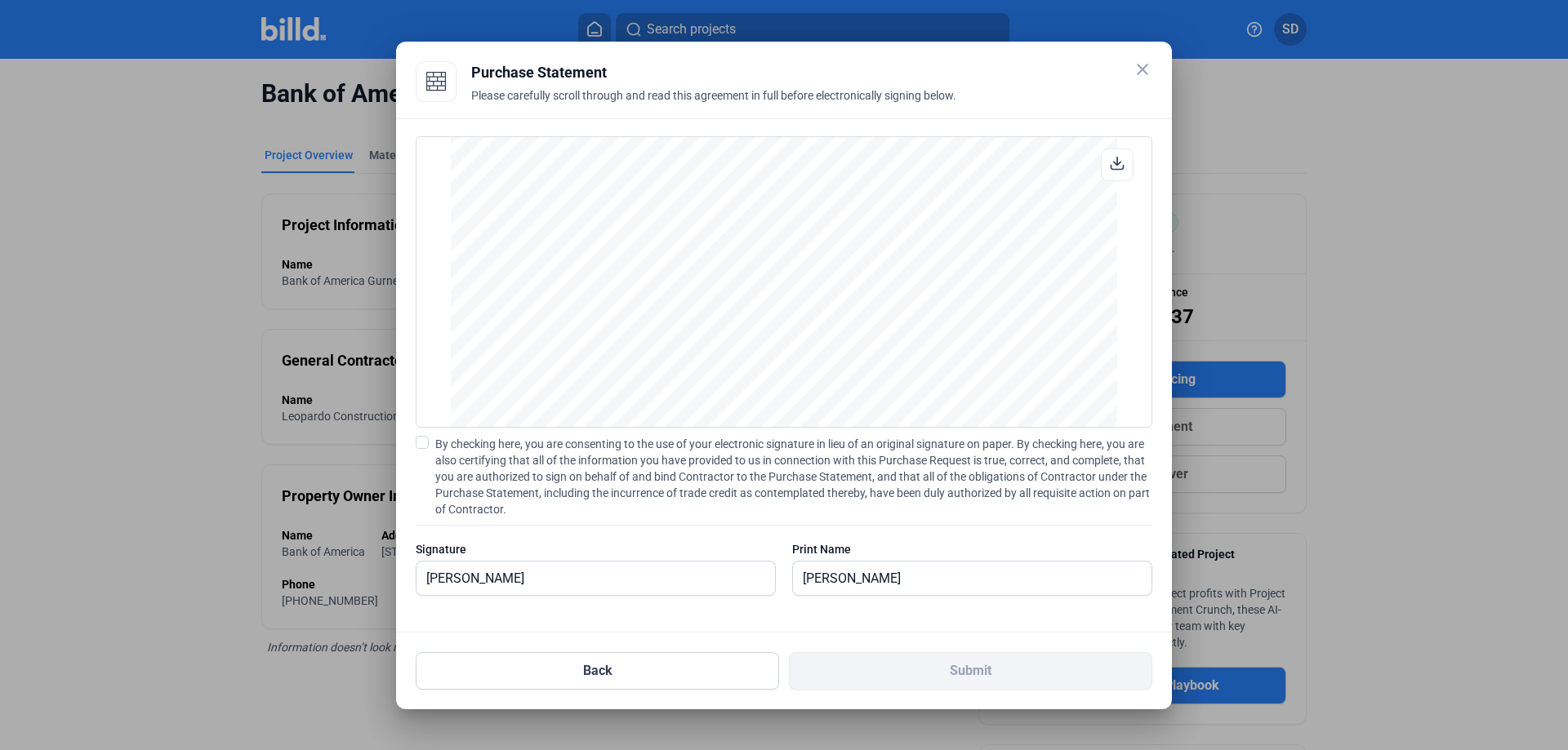
scroll to position [1355, 0]
drag, startPoint x: 950, startPoint y: 64, endPoint x: 944, endPoint y: 45, distance: 19.9
click at [944, 45] on mat-dialog-container "close Purchase Statement Please carefully scroll through and read this agreemen…" at bounding box center [784, 376] width 776 height 668
drag, startPoint x: 944, startPoint y: 45, endPoint x: 907, endPoint y: 52, distance: 37.7
click at [907, 52] on mat-dialog-container "close Purchase Statement Please carefully scroll through and read this agreemen…" at bounding box center [784, 376] width 776 height 668
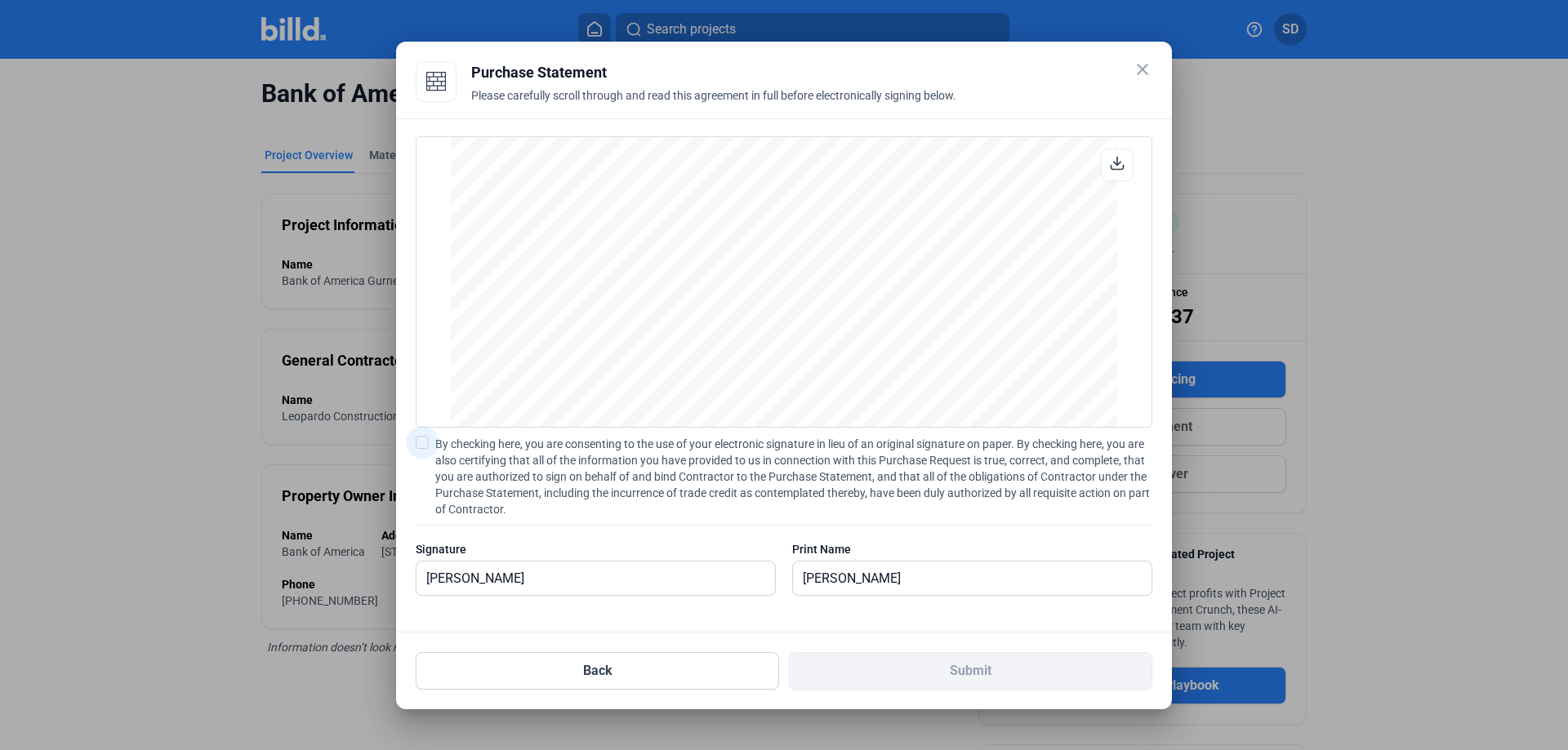
click at [427, 442] on span at bounding box center [422, 443] width 13 height 13
click at [0, 0] on input "By checking here, you are consenting to the use of your electronic signature in…" at bounding box center [0, 0] width 0 height 0
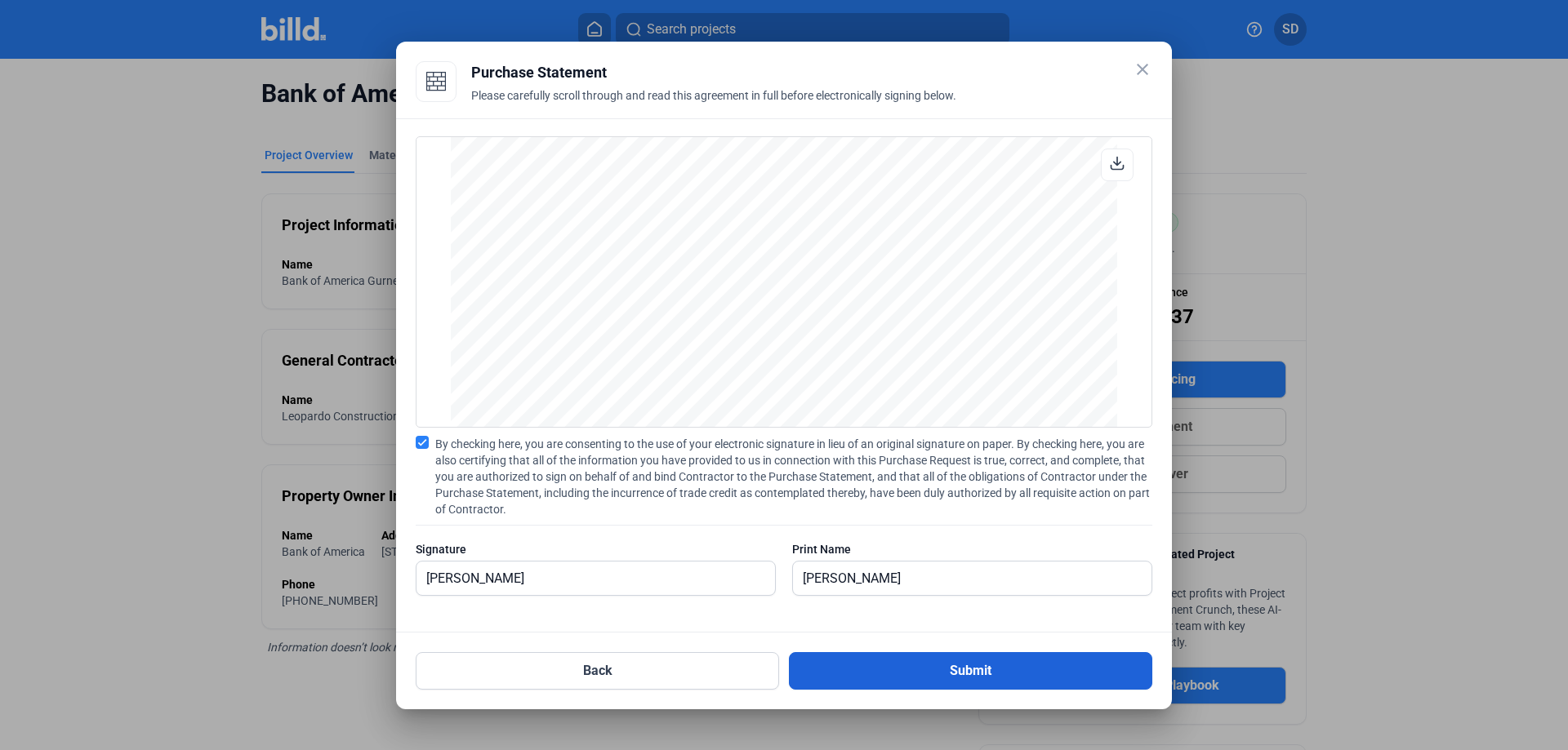
click at [930, 672] on button "Submit" at bounding box center [970, 671] width 363 height 38
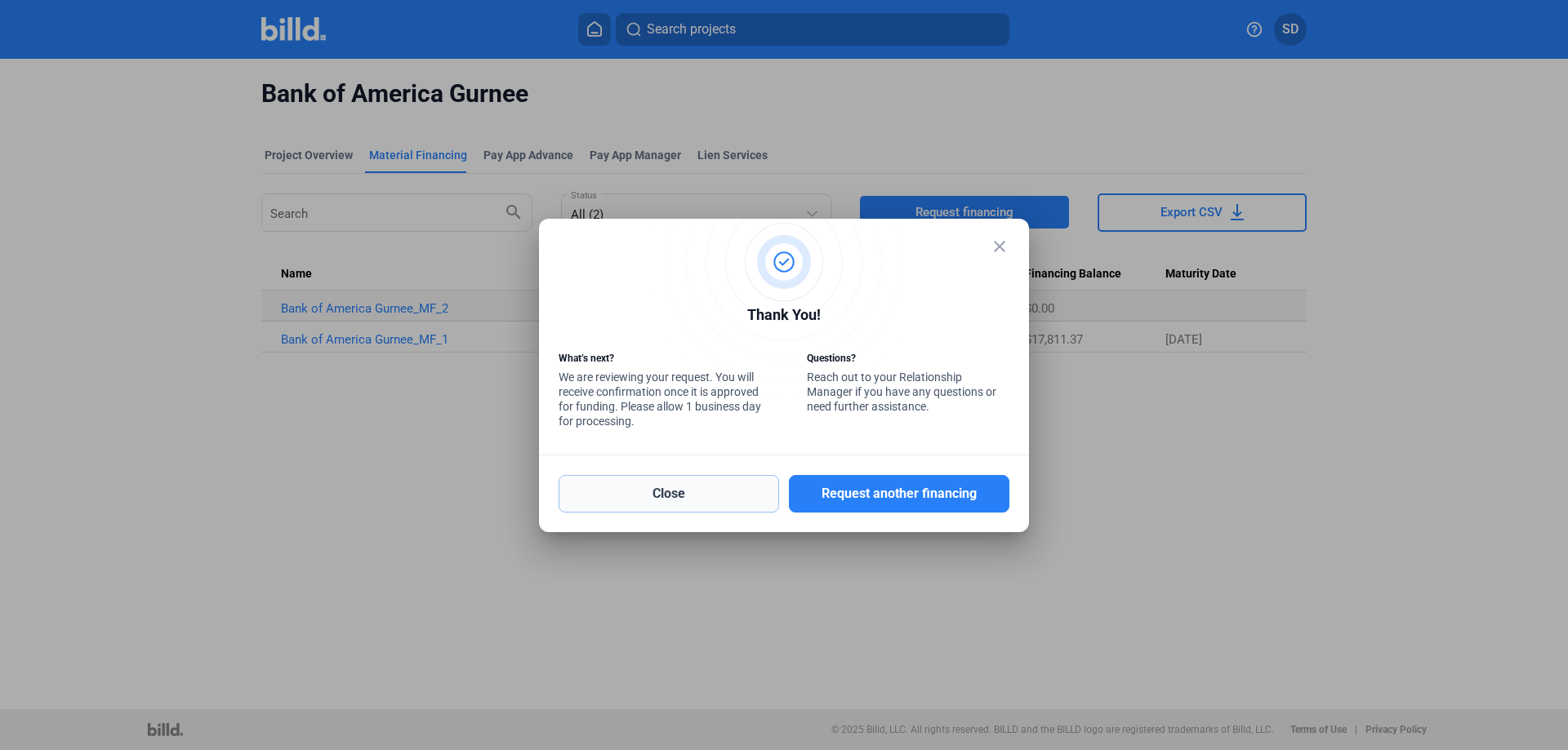
click at [725, 498] on button "Close" at bounding box center [669, 493] width 221 height 38
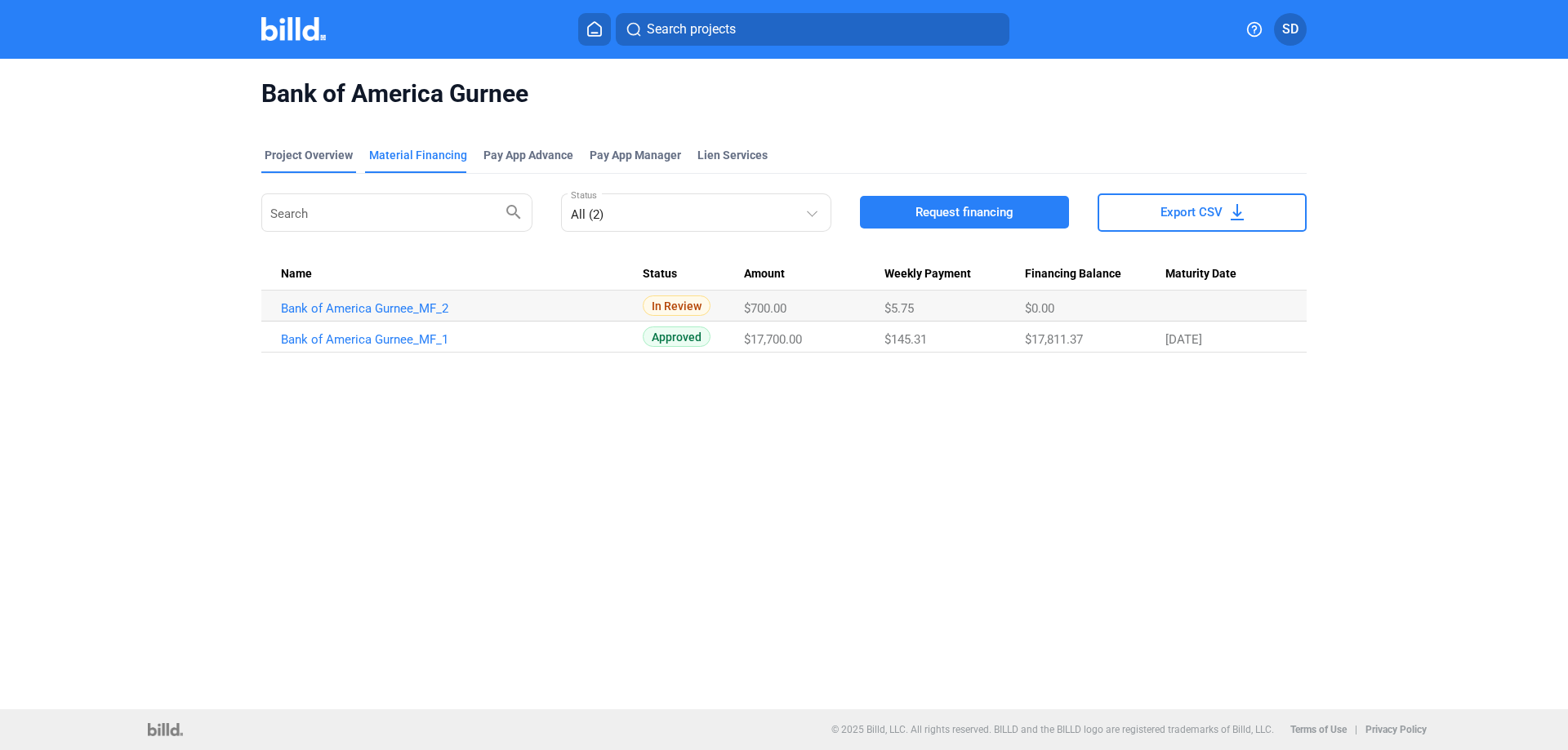
click at [322, 159] on div "Project Overview" at bounding box center [308, 154] width 88 height 16
click at [586, 27] on home-icon at bounding box center [594, 29] width 19 height 15
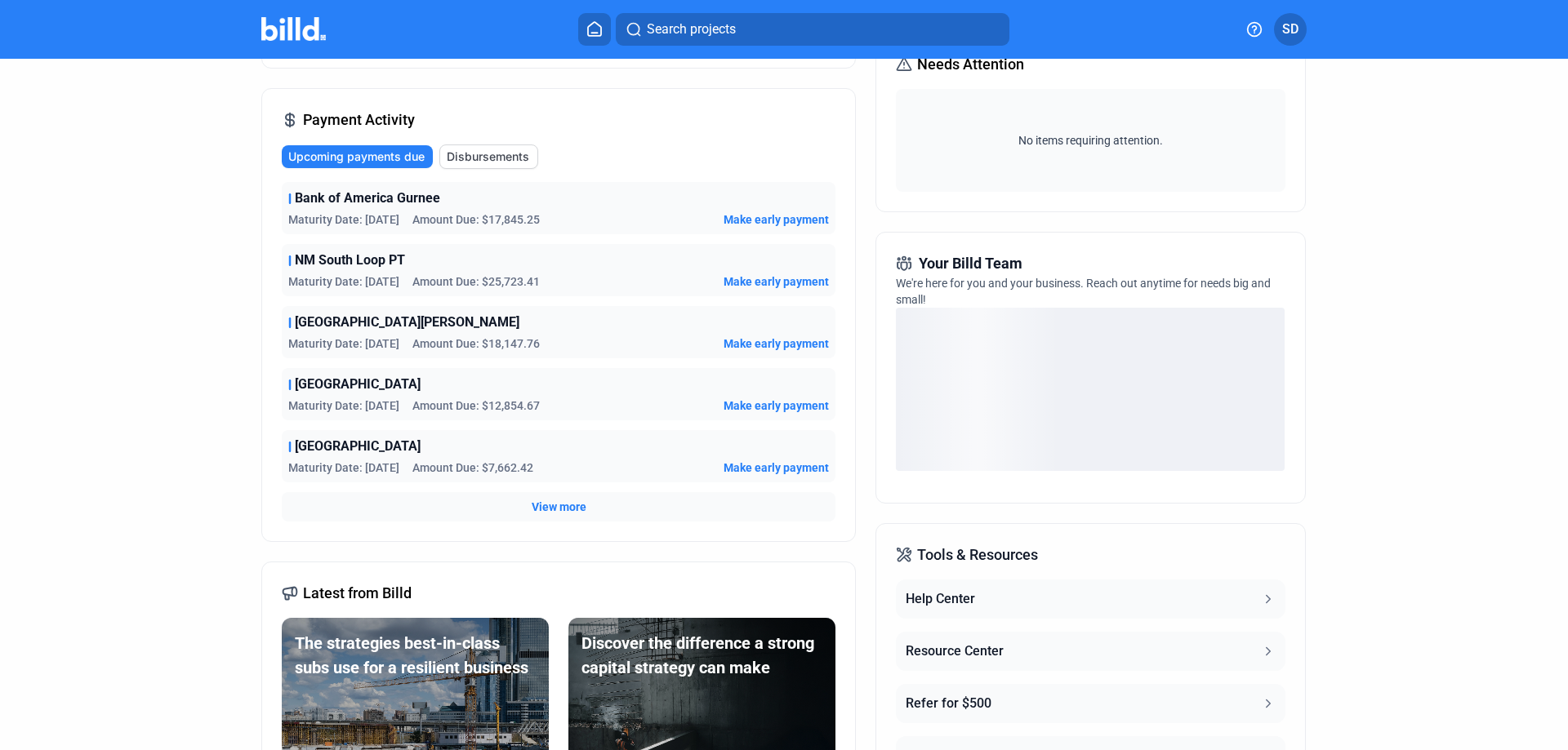
scroll to position [272, 0]
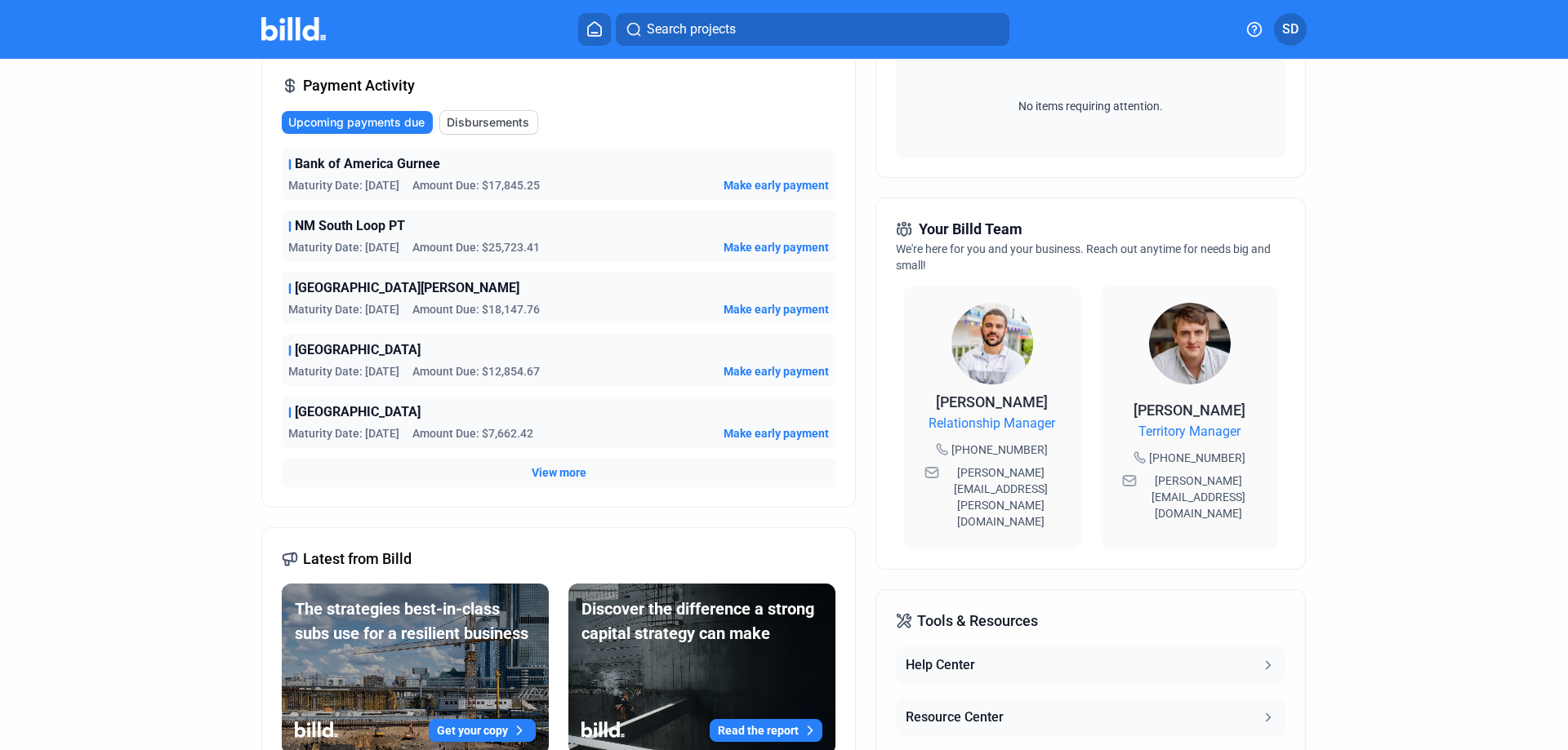
click at [554, 471] on span "View more" at bounding box center [559, 472] width 55 height 16
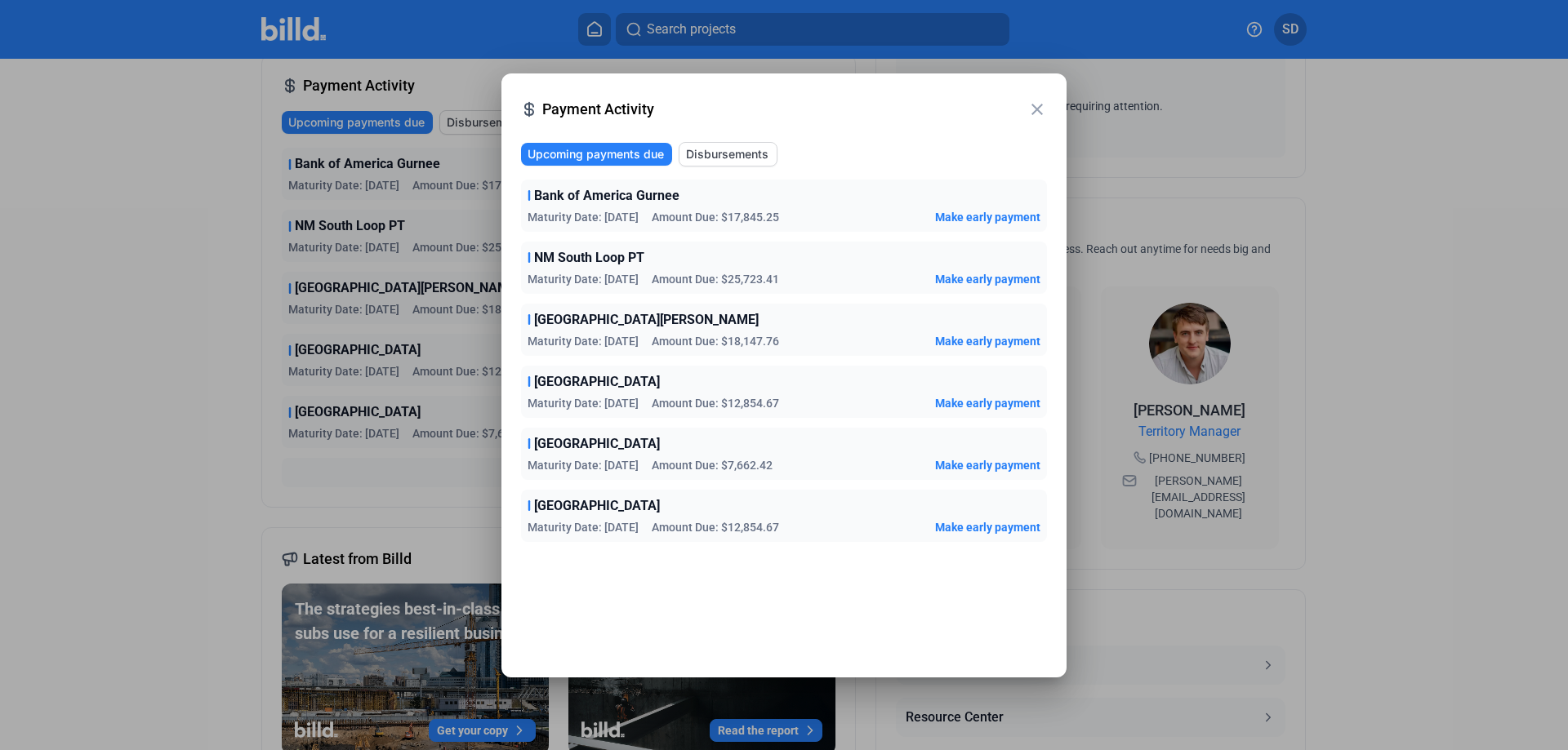
click at [1039, 112] on mat-icon "close" at bounding box center [1037, 109] width 19 height 19
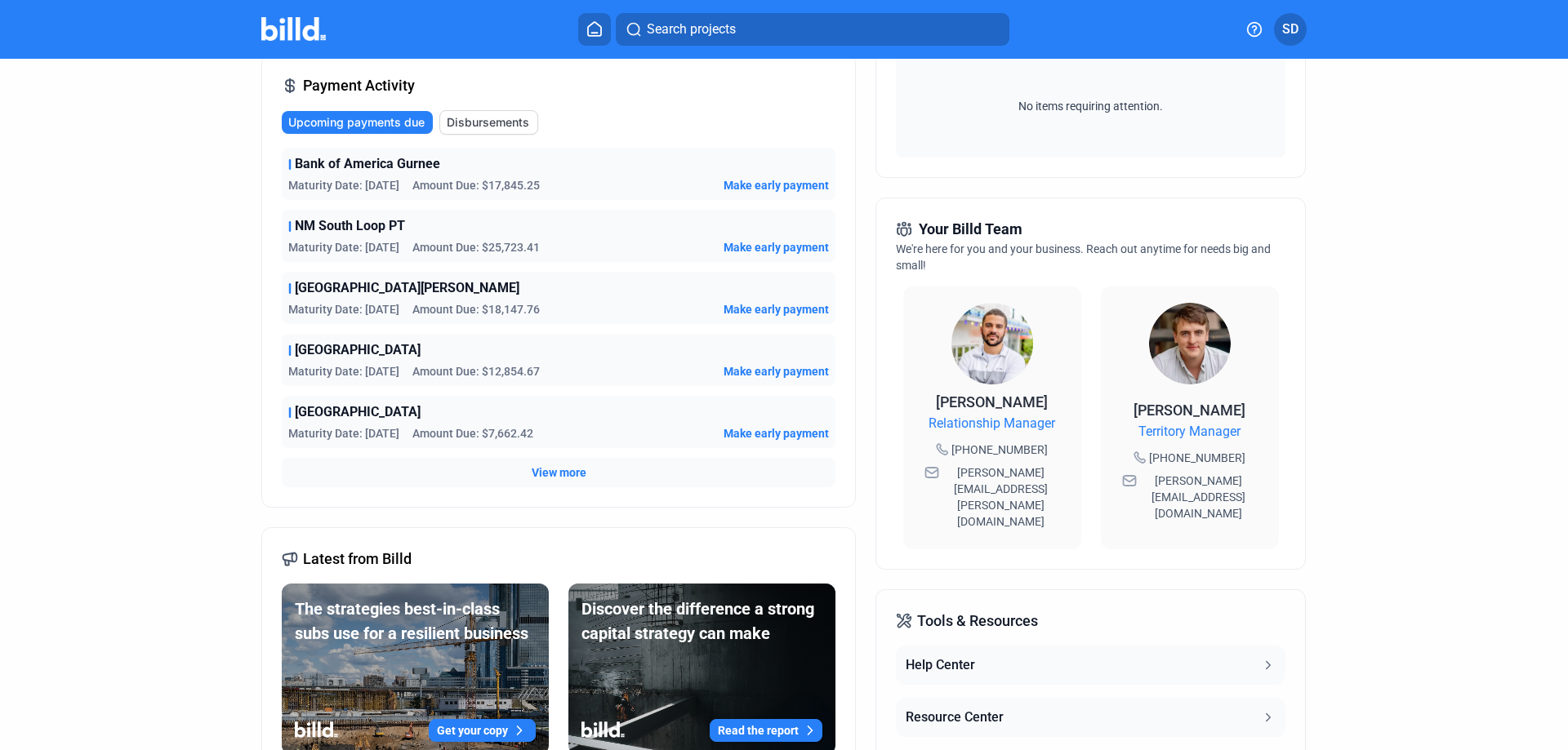
click at [345, 237] on div "NM South Loop PT Maturity Date: [DATE] Amount Due: $25,723.41 Make early payment" at bounding box center [559, 236] width 554 height 52
click at [290, 227] on div "NM South Loop PT" at bounding box center [559, 226] width 541 height 19
click at [472, 128] on span "Disbursements" at bounding box center [488, 122] width 82 height 16
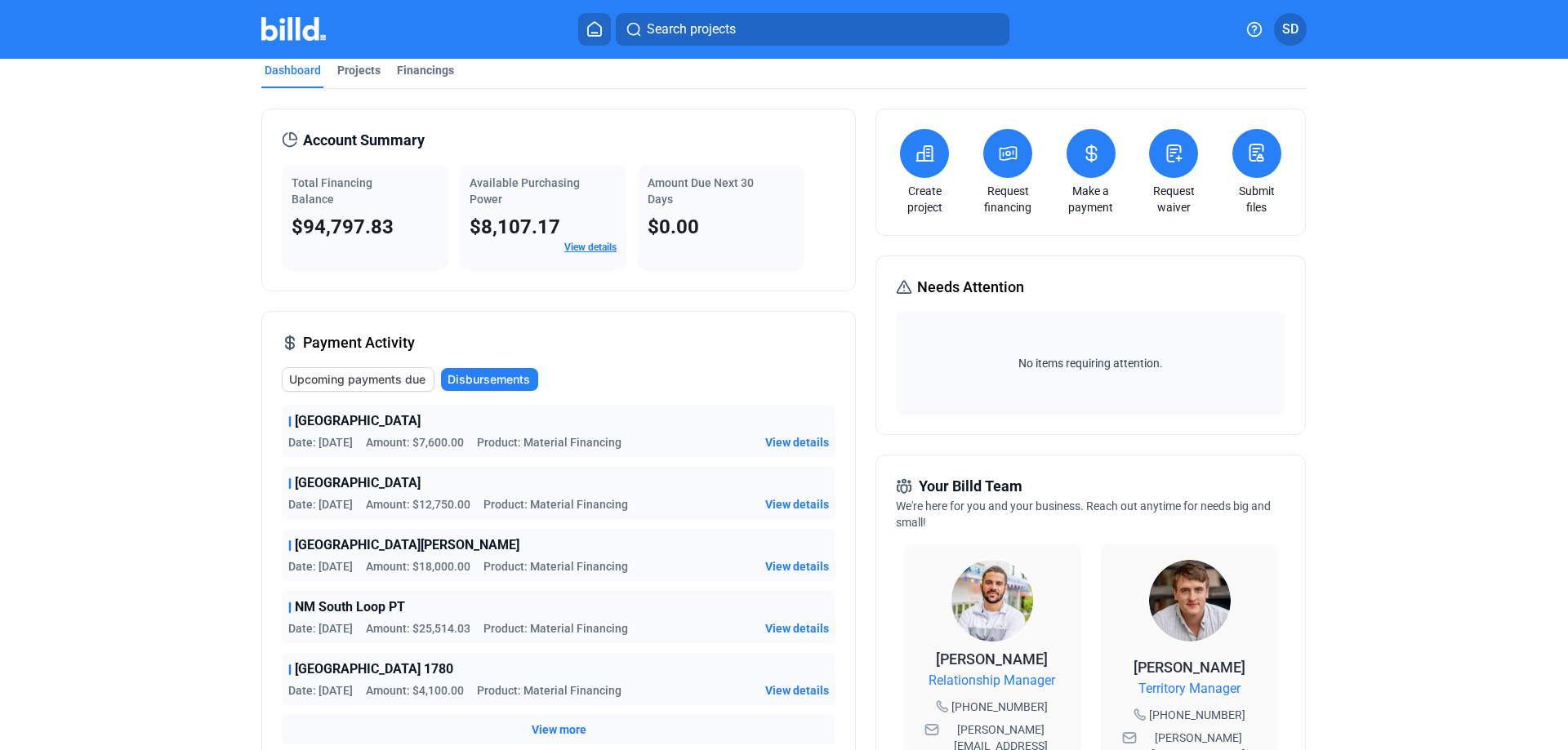
scroll to position [0, 0]
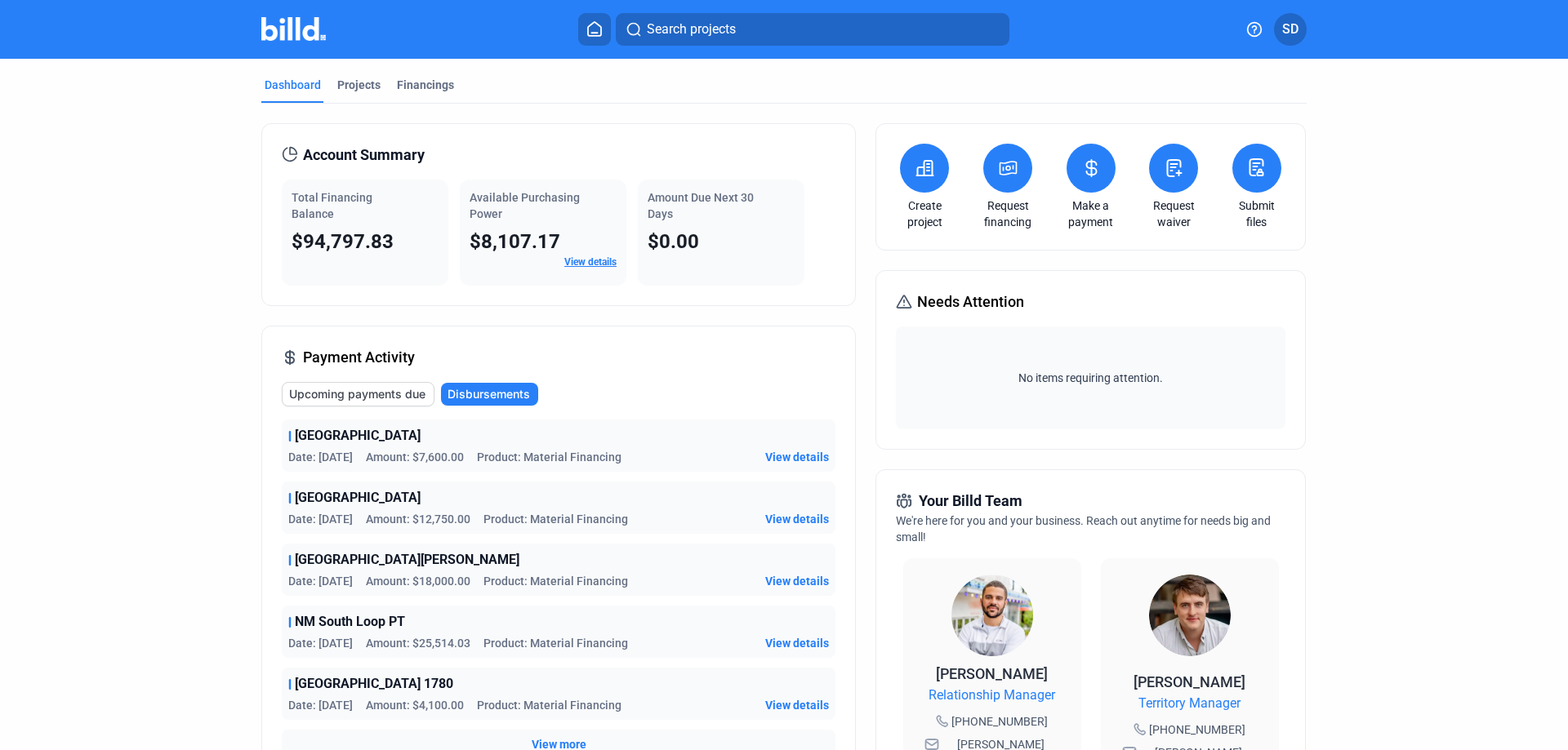
click at [363, 72] on mat-tab-group "Dashboard Projects Financings Account Summary Total Financing Balance $94,797.8…" at bounding box center [784, 623] width 1046 height 1129
click at [359, 82] on div "Projects" at bounding box center [359, 84] width 44 height 16
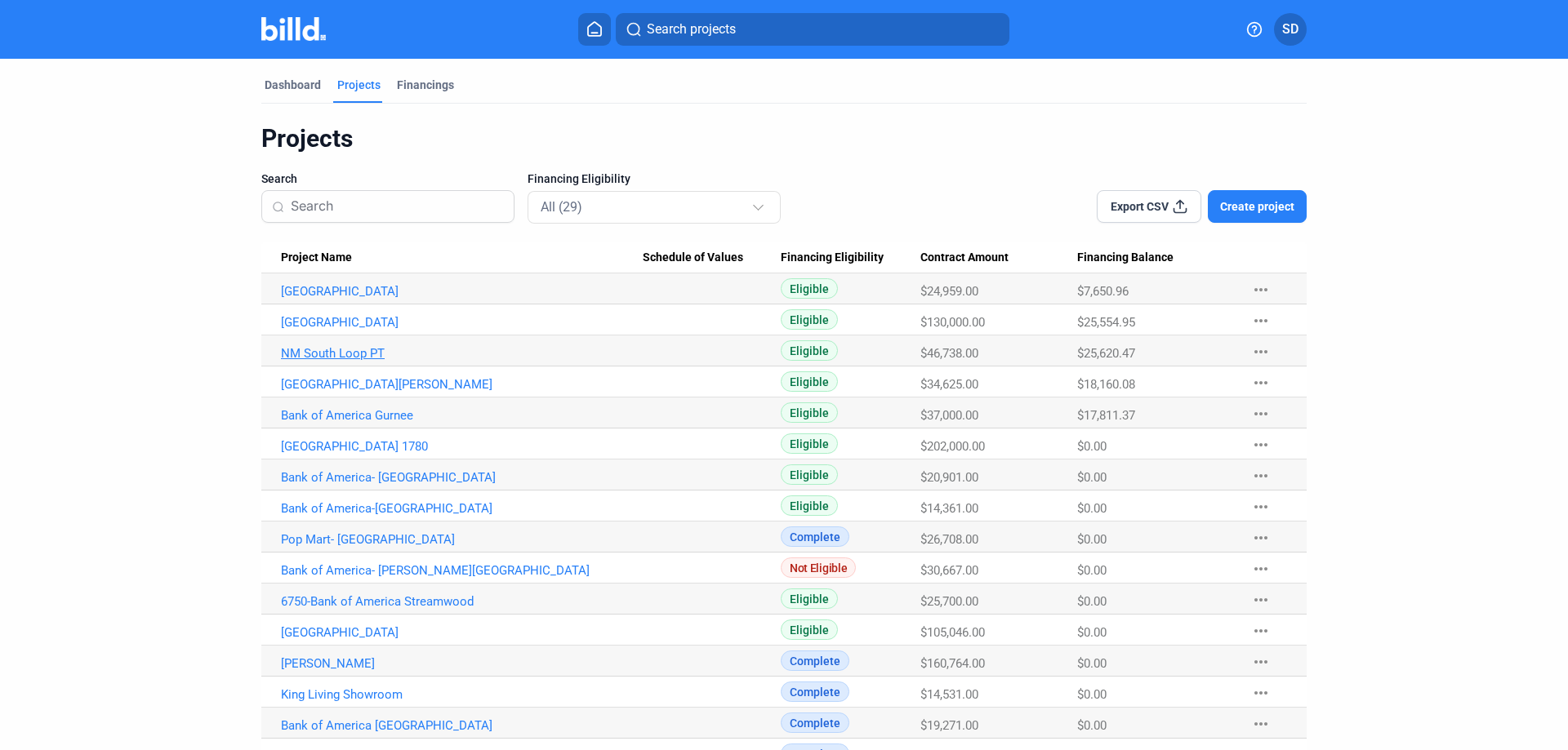
click at [345, 359] on link "NM South Loop PT" at bounding box center [462, 354] width 362 height 15
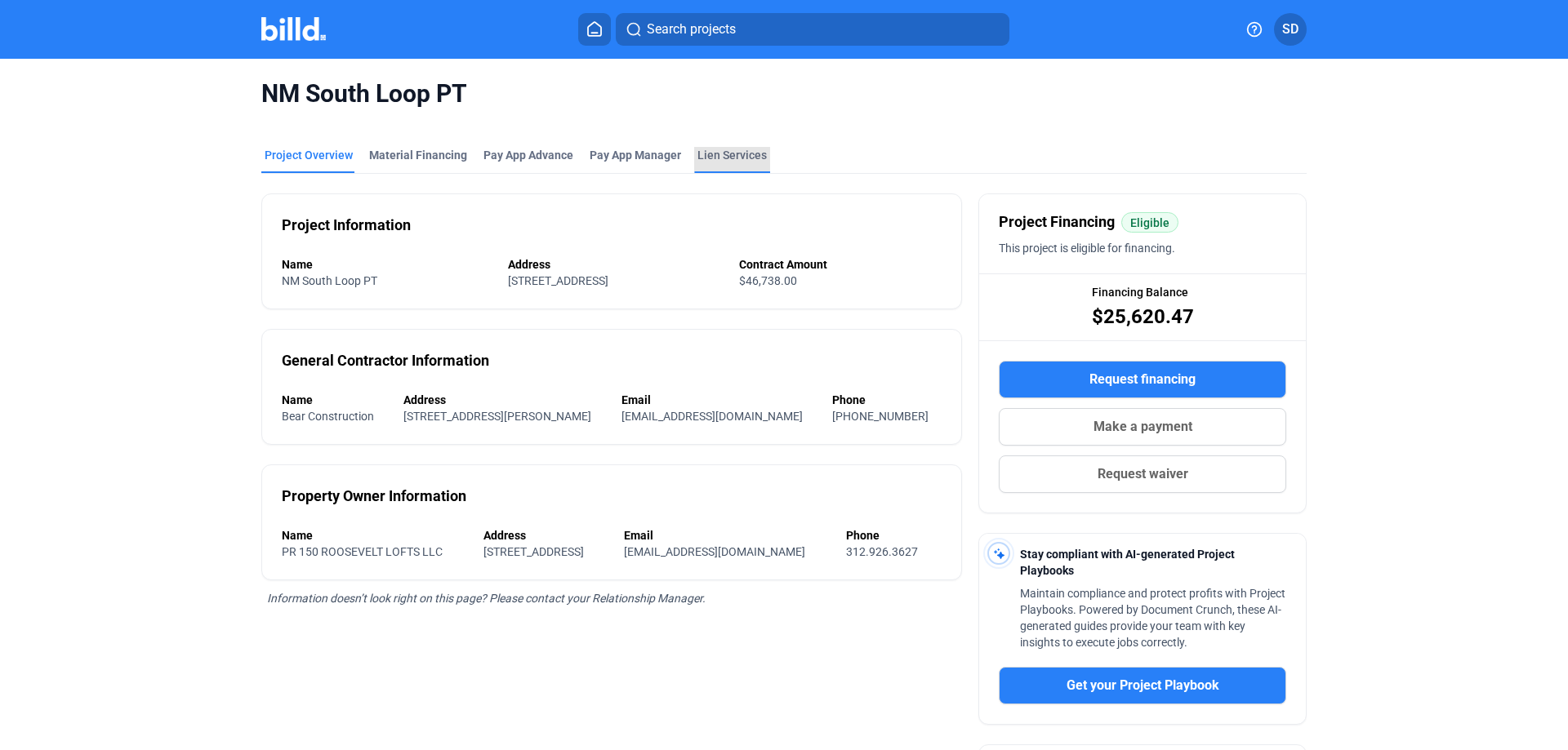
click at [728, 150] on div "Lien Services" at bounding box center [732, 154] width 70 height 16
